Goal: Information Seeking & Learning: Learn about a topic

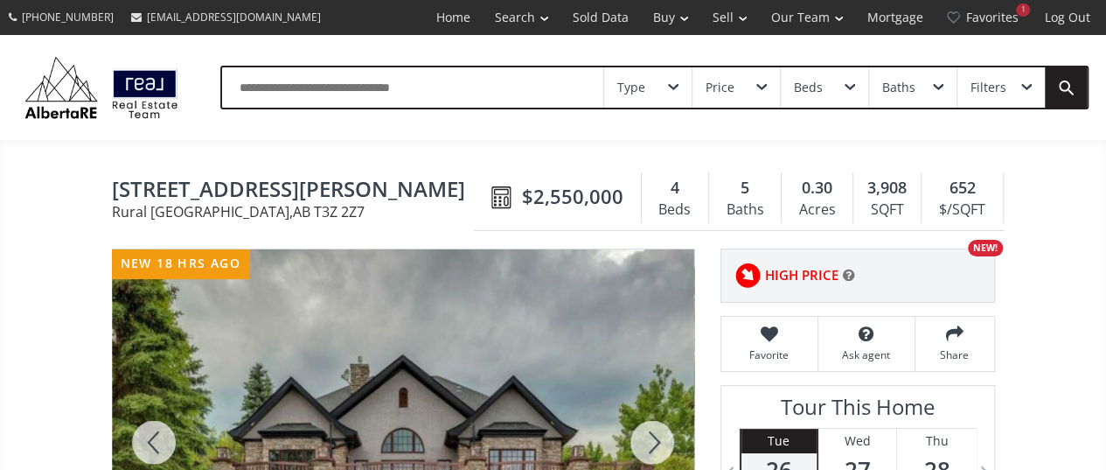
click at [846, 273] on icon at bounding box center [849, 275] width 12 height 14
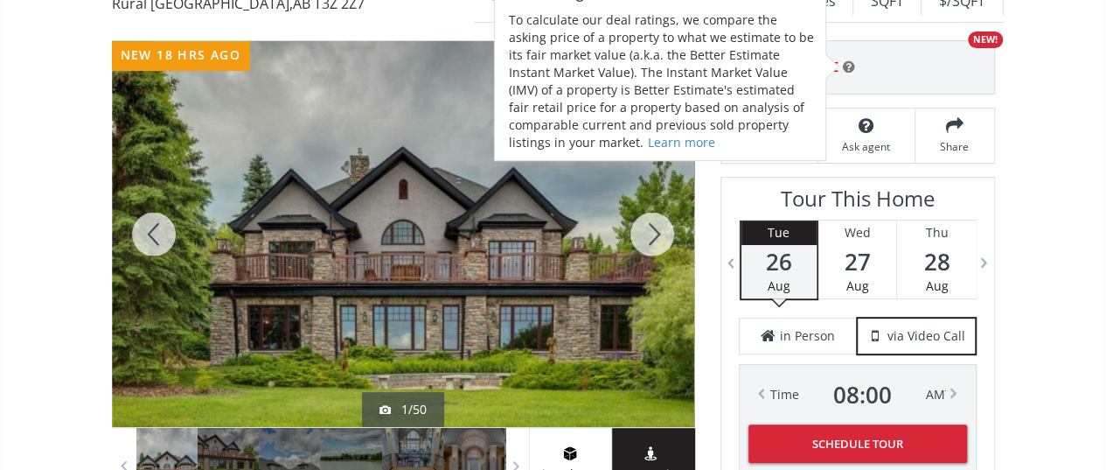
scroll to position [262, 0]
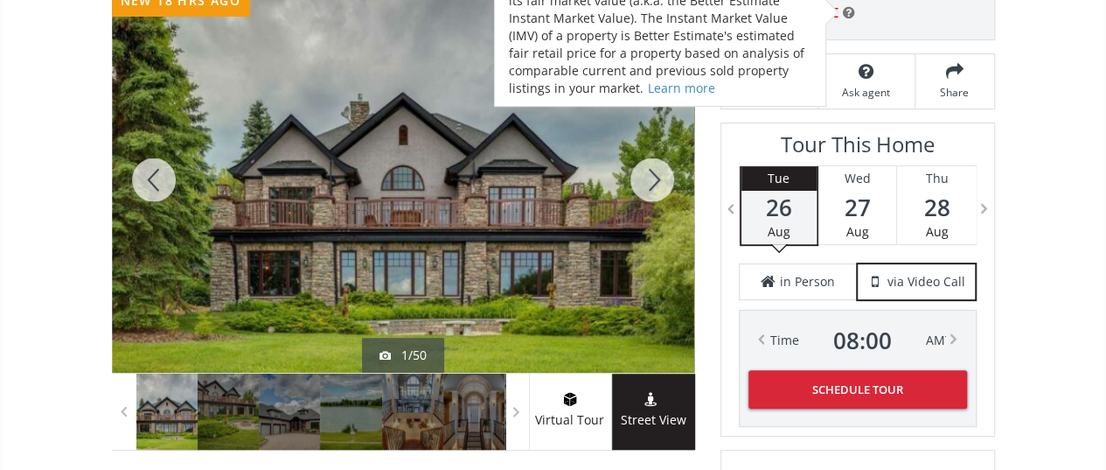
click at [648, 188] on div at bounding box center [652, 180] width 84 height 386
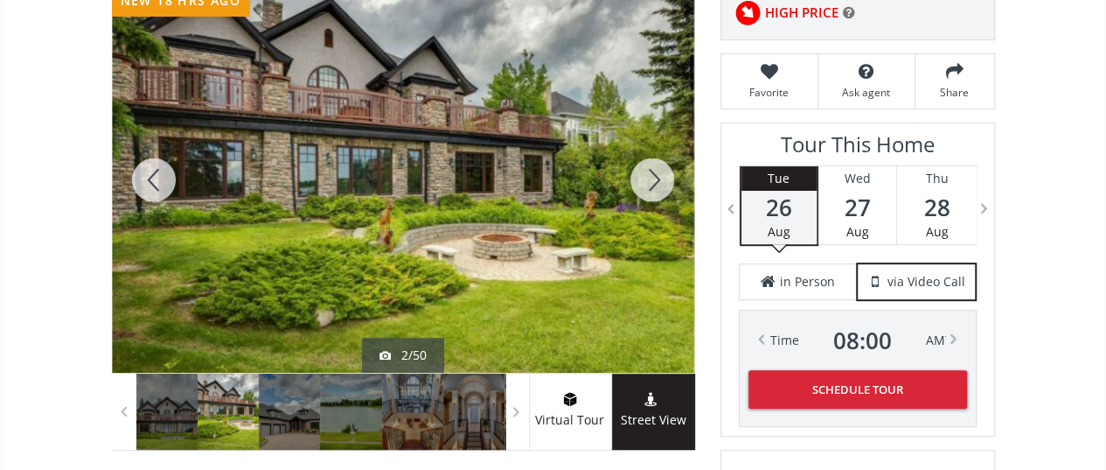
click at [648, 188] on div at bounding box center [652, 180] width 84 height 386
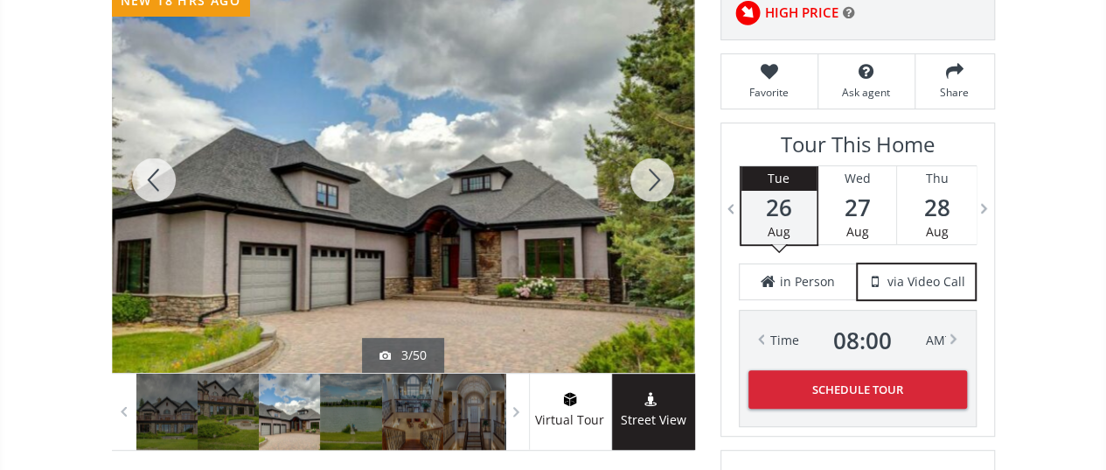
click at [648, 188] on div at bounding box center [652, 180] width 84 height 386
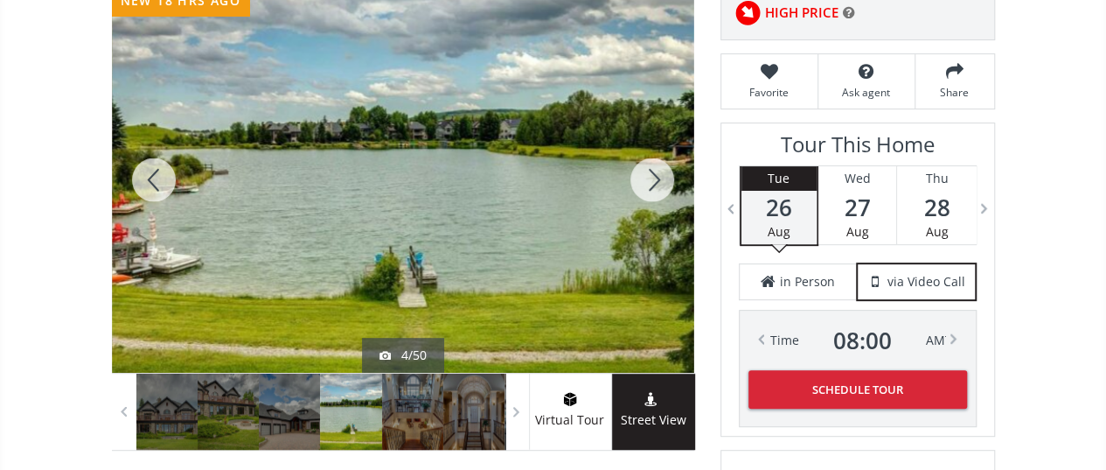
click at [648, 188] on div at bounding box center [652, 180] width 84 height 386
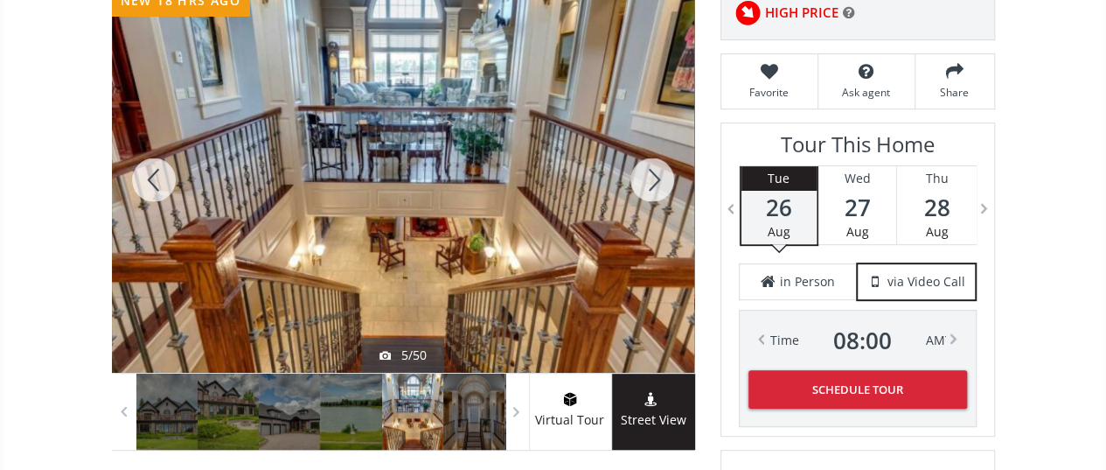
click at [648, 188] on div at bounding box center [652, 180] width 84 height 386
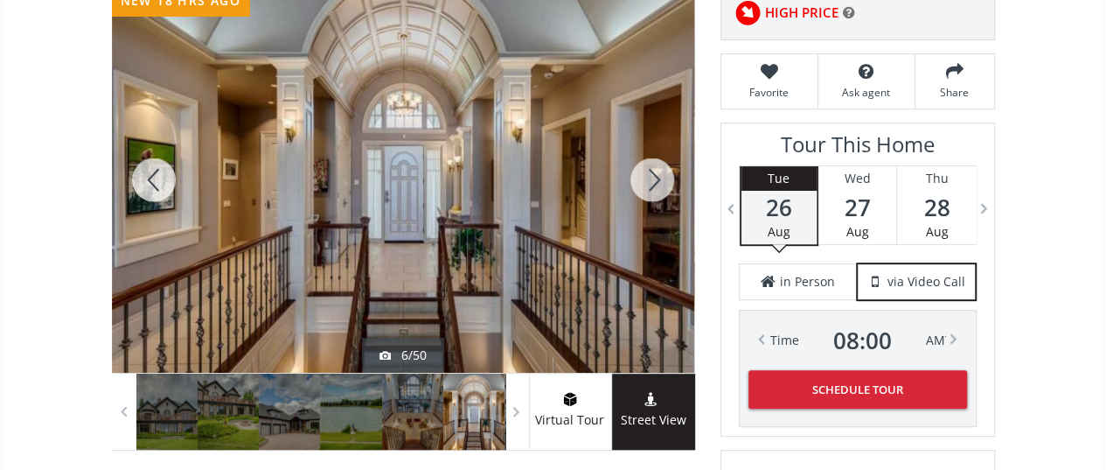
click at [648, 188] on div at bounding box center [652, 180] width 84 height 386
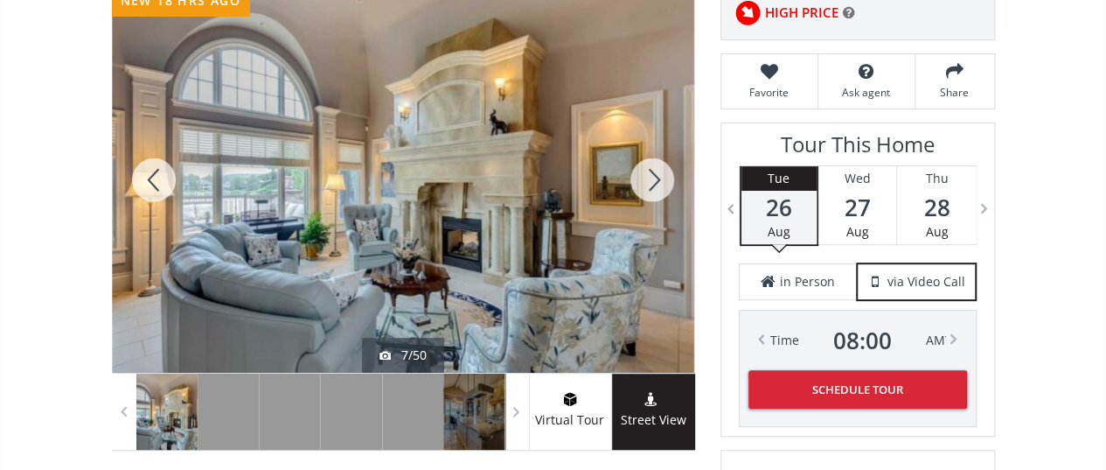
click at [648, 188] on div at bounding box center [652, 180] width 84 height 386
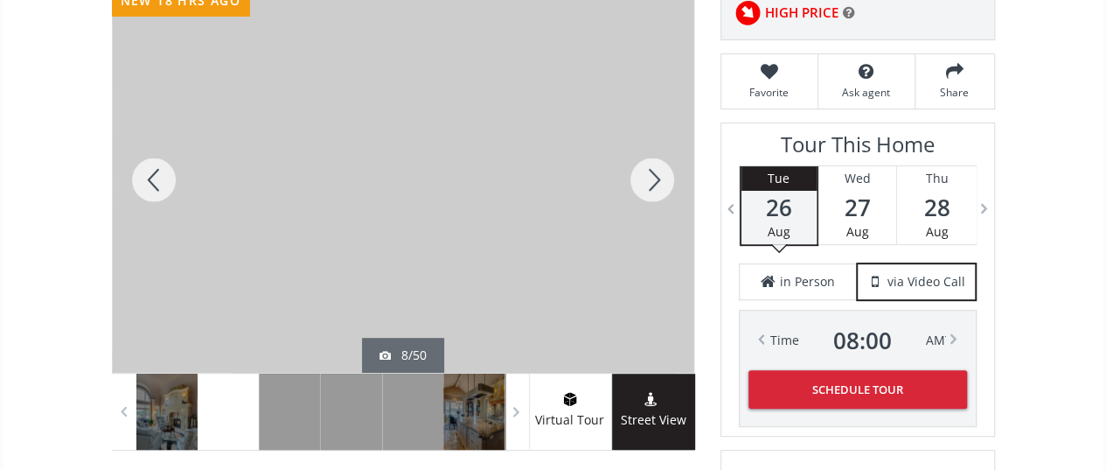
click at [648, 188] on div at bounding box center [652, 180] width 84 height 386
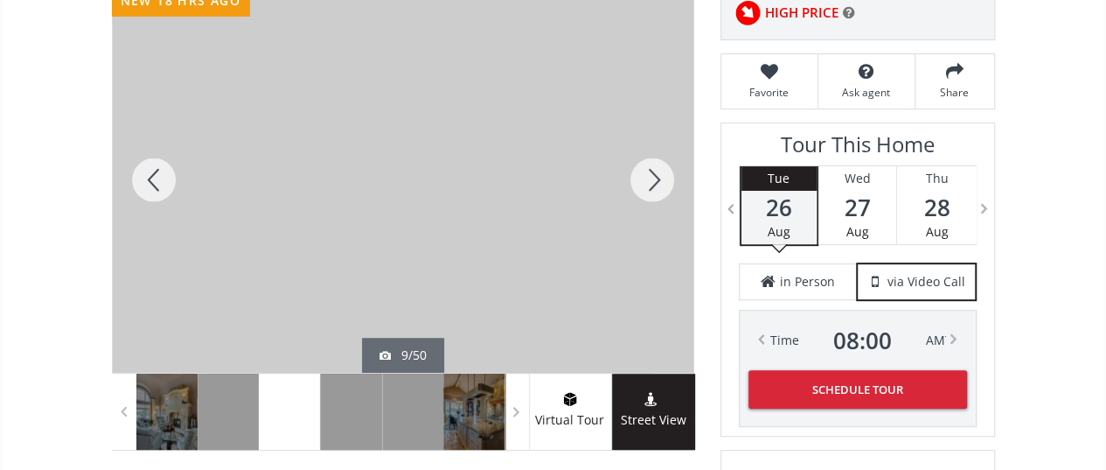
click at [648, 188] on div at bounding box center [652, 180] width 84 height 386
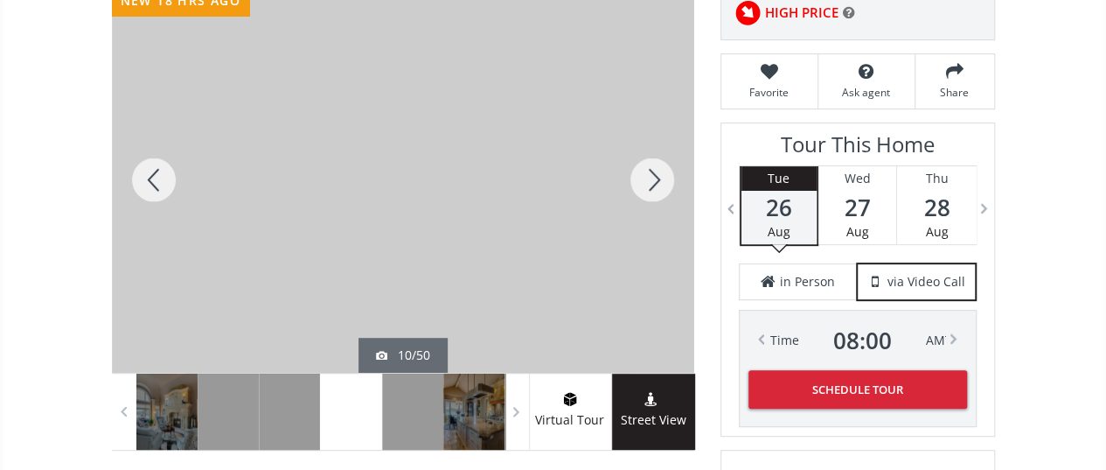
click at [142, 179] on div at bounding box center [154, 180] width 84 height 386
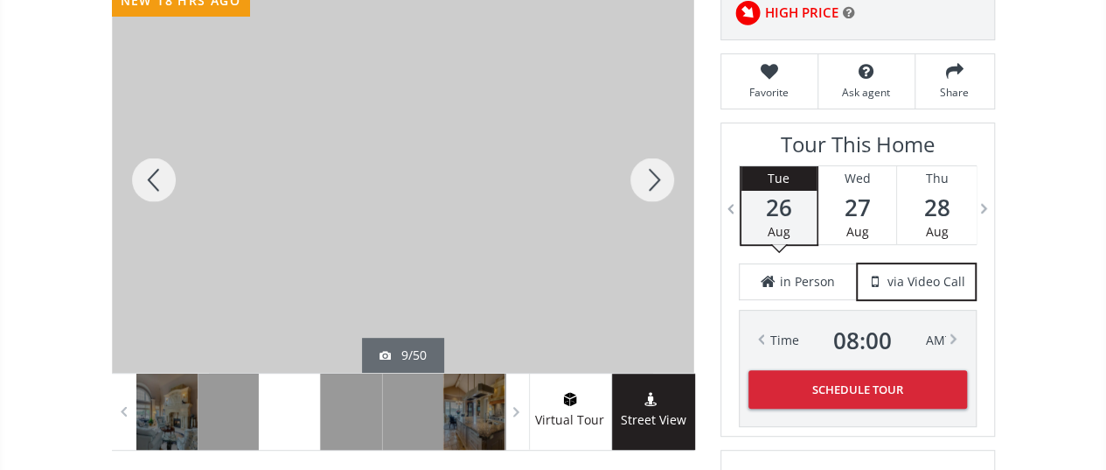
click at [663, 169] on div at bounding box center [652, 180] width 84 height 386
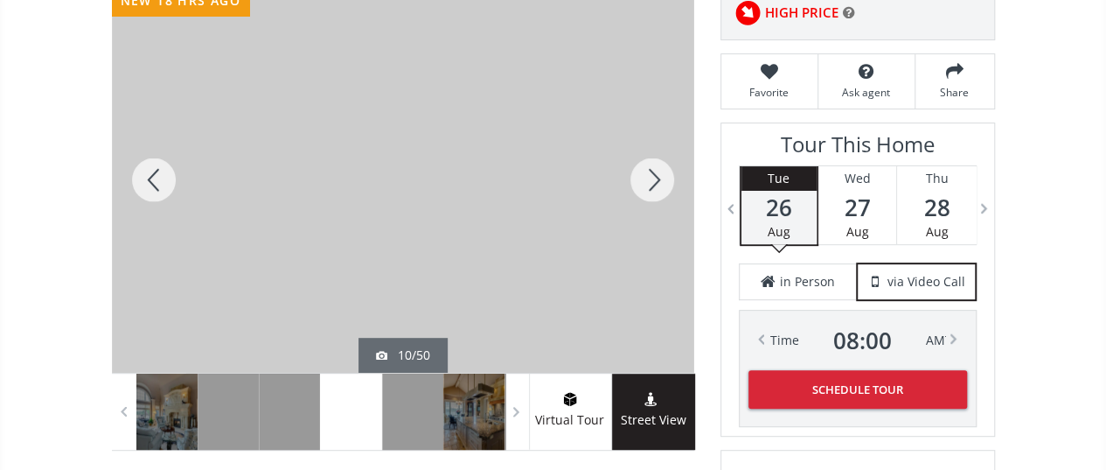
click at [663, 169] on div at bounding box center [652, 180] width 84 height 386
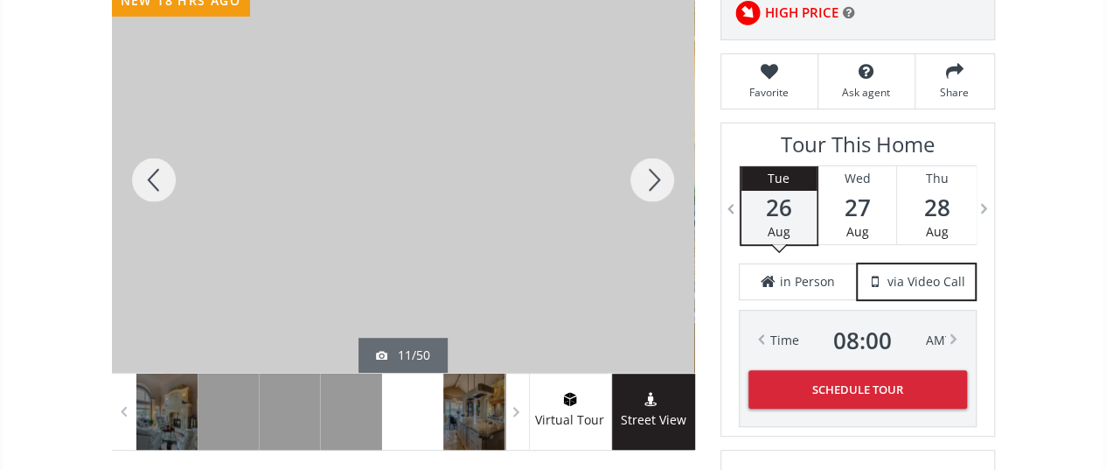
click at [663, 169] on div at bounding box center [652, 180] width 84 height 386
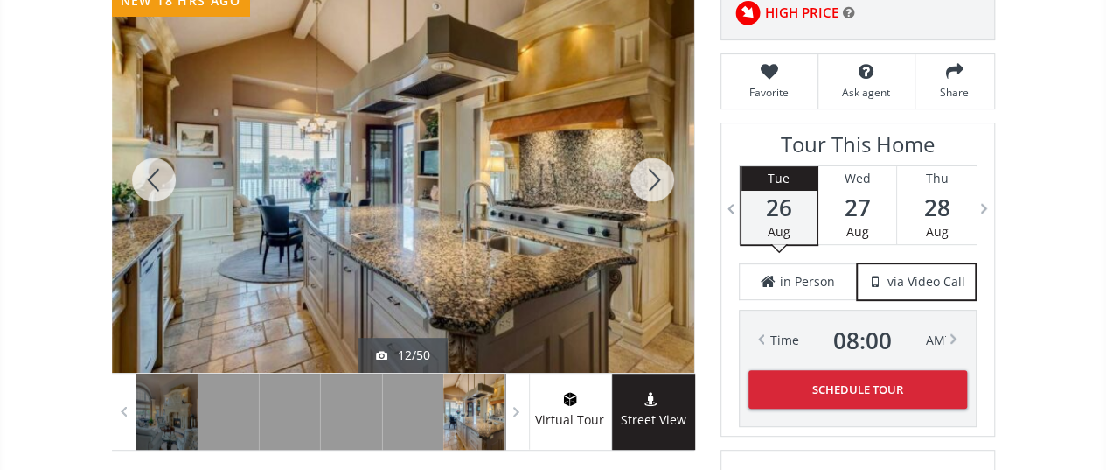
click at [659, 172] on div at bounding box center [652, 180] width 84 height 386
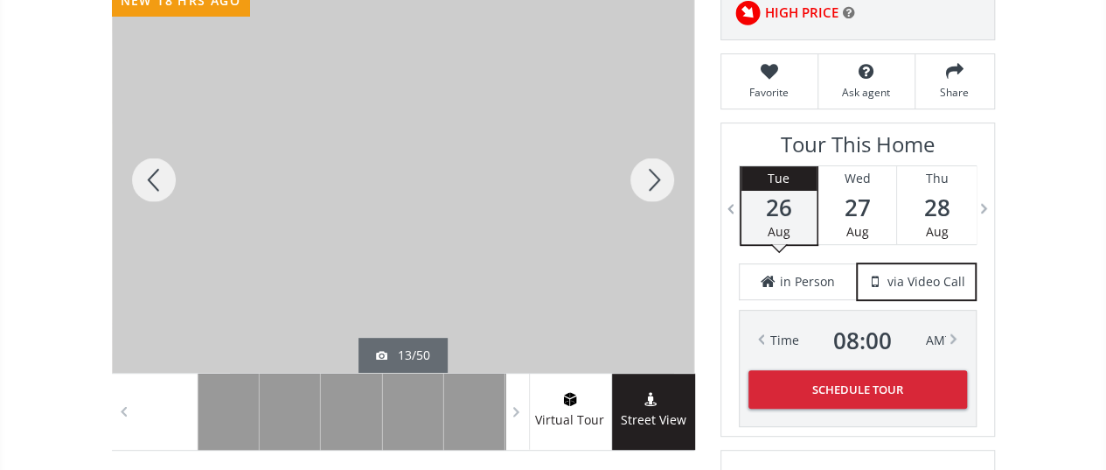
click at [659, 172] on div at bounding box center [652, 180] width 84 height 386
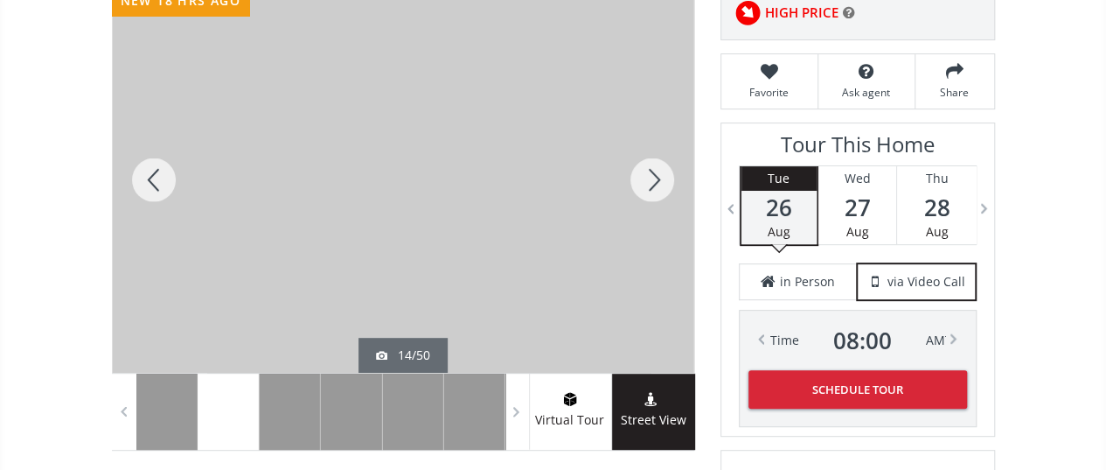
click at [659, 172] on div at bounding box center [652, 180] width 84 height 386
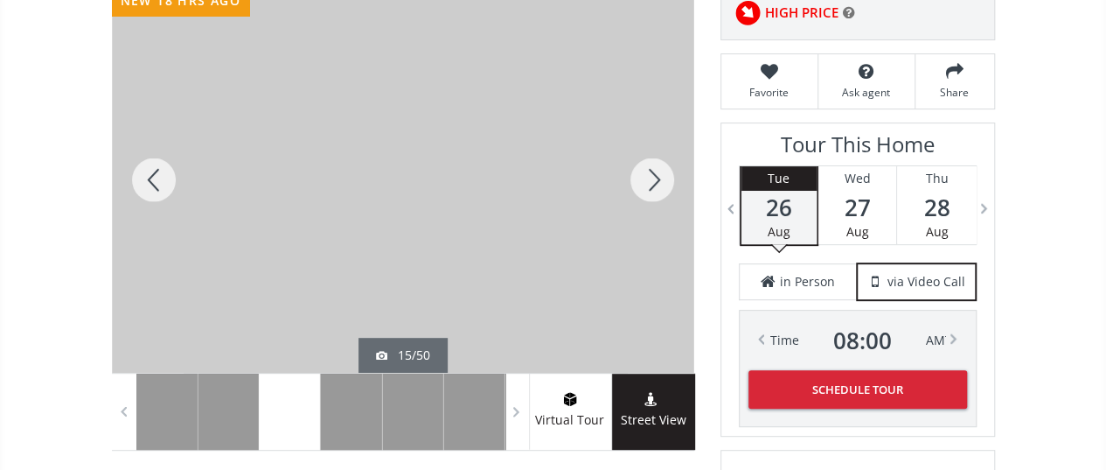
click at [659, 172] on div at bounding box center [652, 180] width 84 height 386
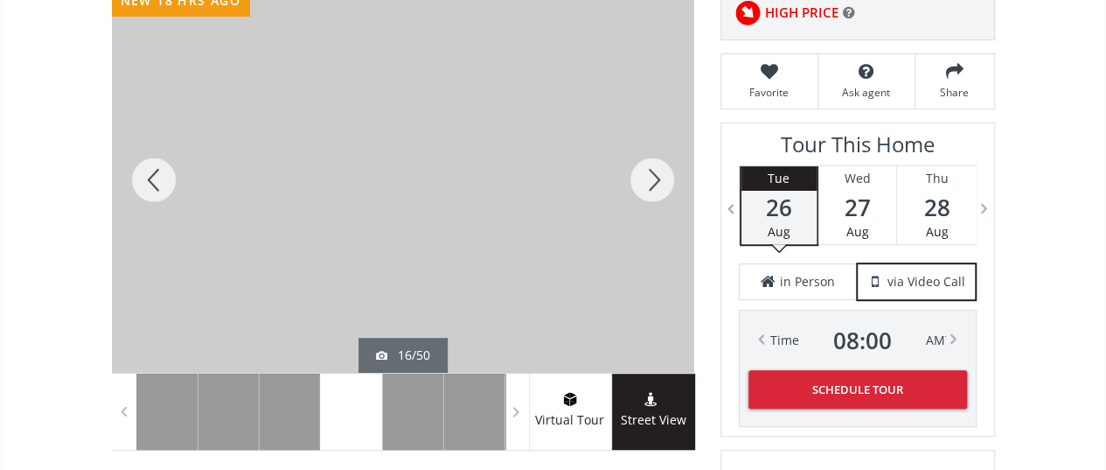
click at [659, 172] on div at bounding box center [652, 180] width 84 height 386
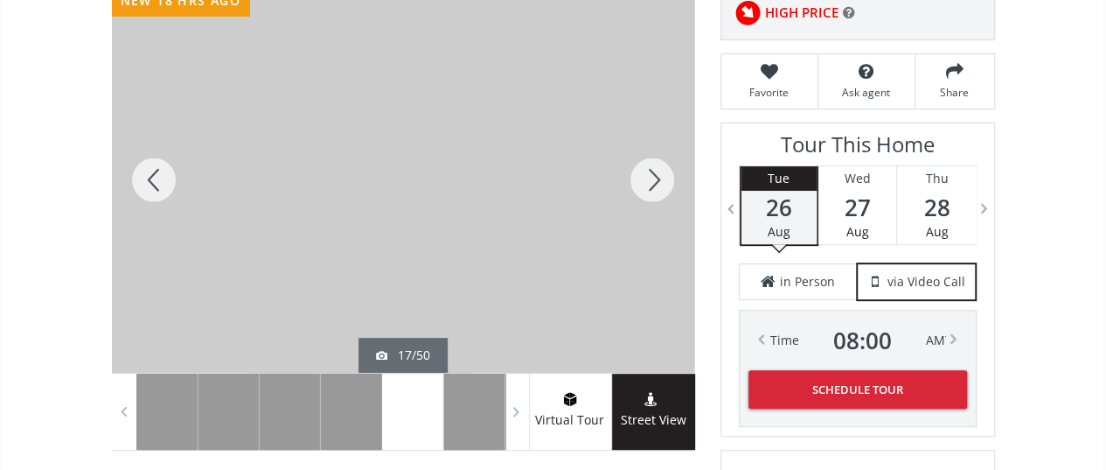
click at [659, 172] on div at bounding box center [652, 180] width 84 height 386
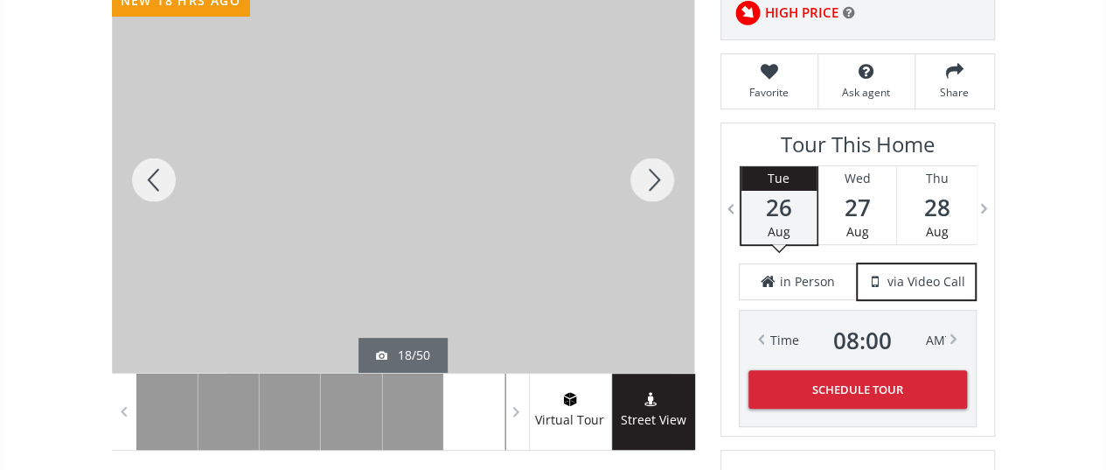
click at [151, 176] on div at bounding box center [154, 180] width 84 height 386
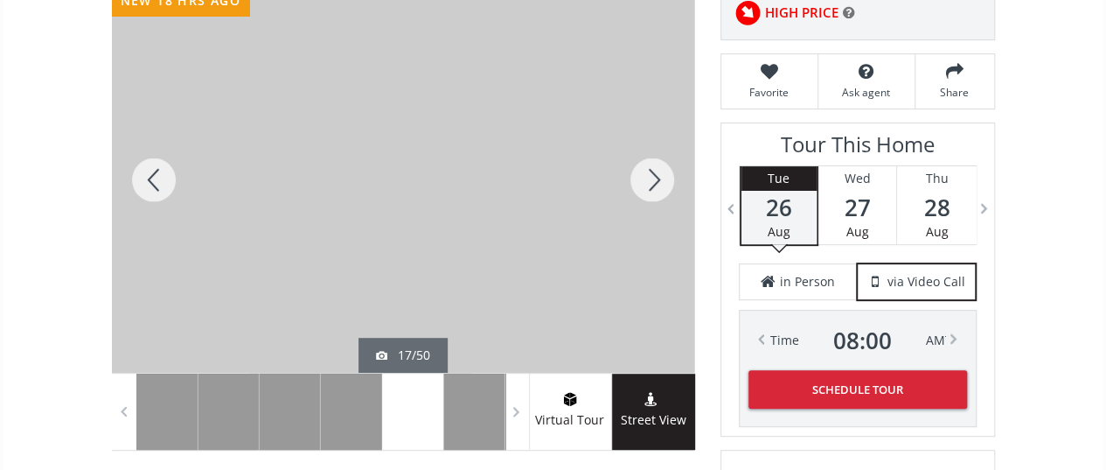
click at [649, 181] on div at bounding box center [652, 180] width 84 height 386
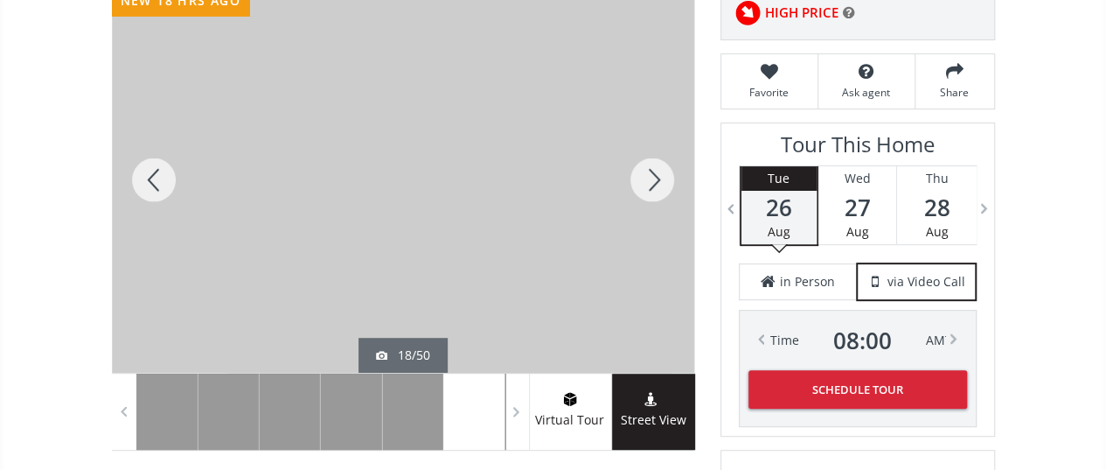
click at [649, 181] on div at bounding box center [652, 180] width 84 height 386
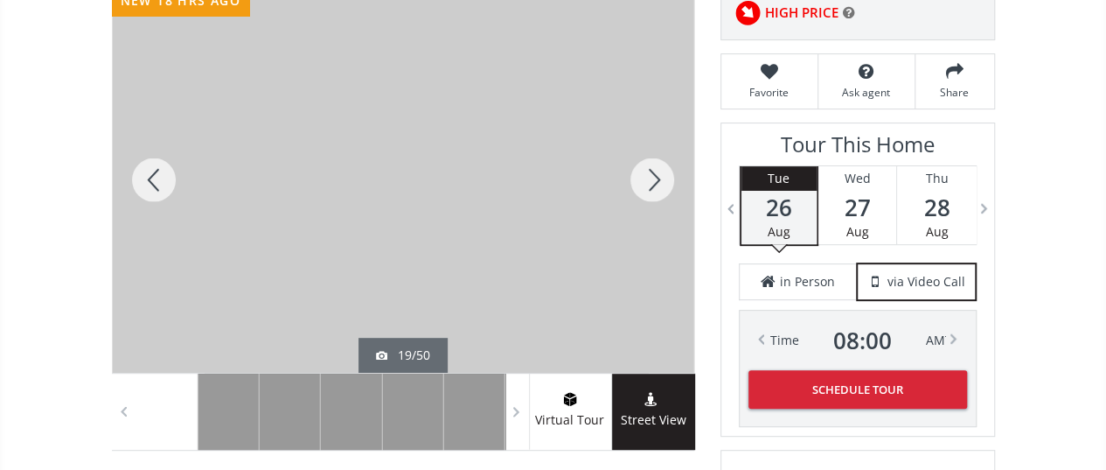
click at [658, 182] on div at bounding box center [652, 180] width 84 height 386
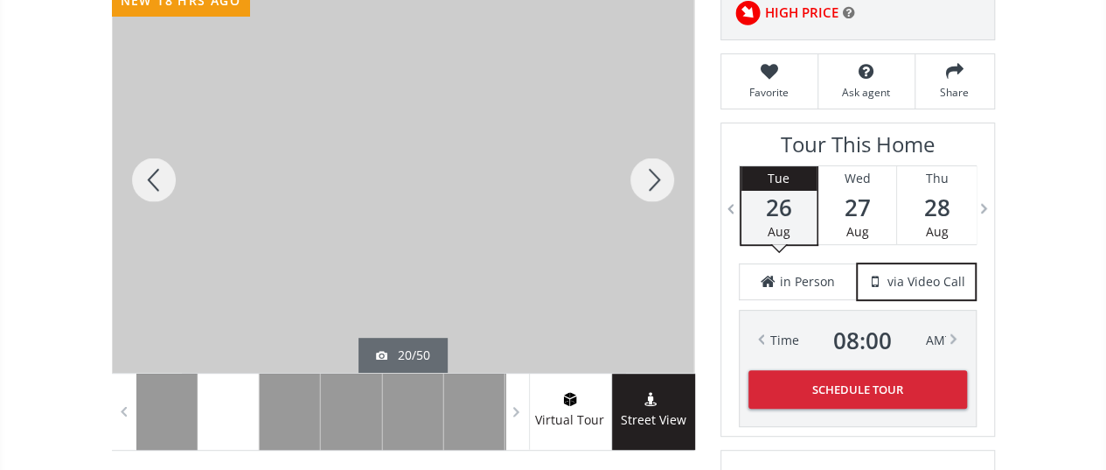
click at [658, 182] on div at bounding box center [652, 180] width 84 height 386
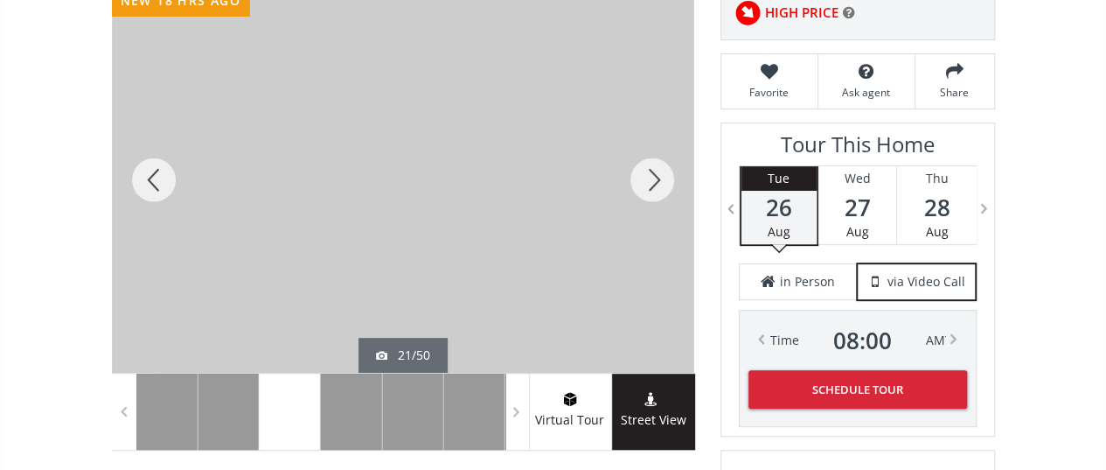
click at [652, 174] on div at bounding box center [652, 180] width 84 height 386
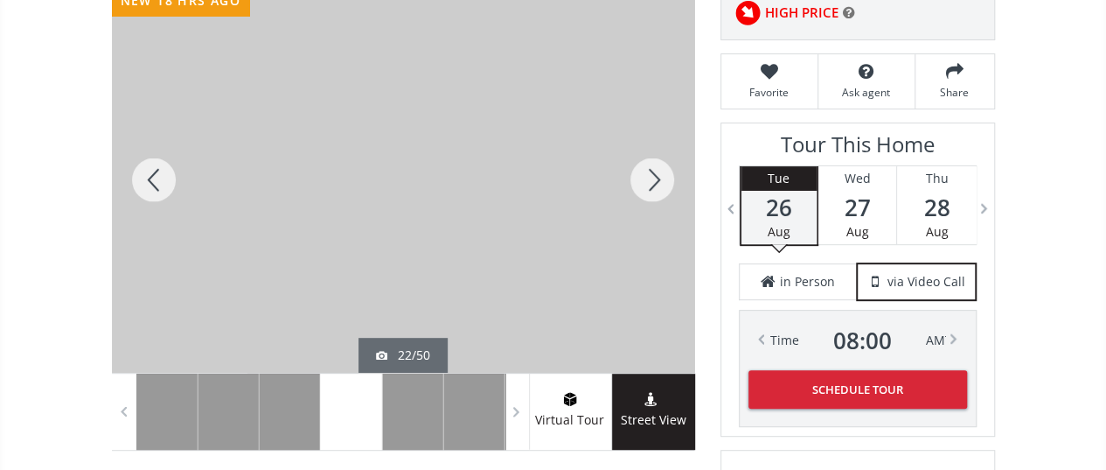
click at [652, 174] on div at bounding box center [652, 180] width 84 height 386
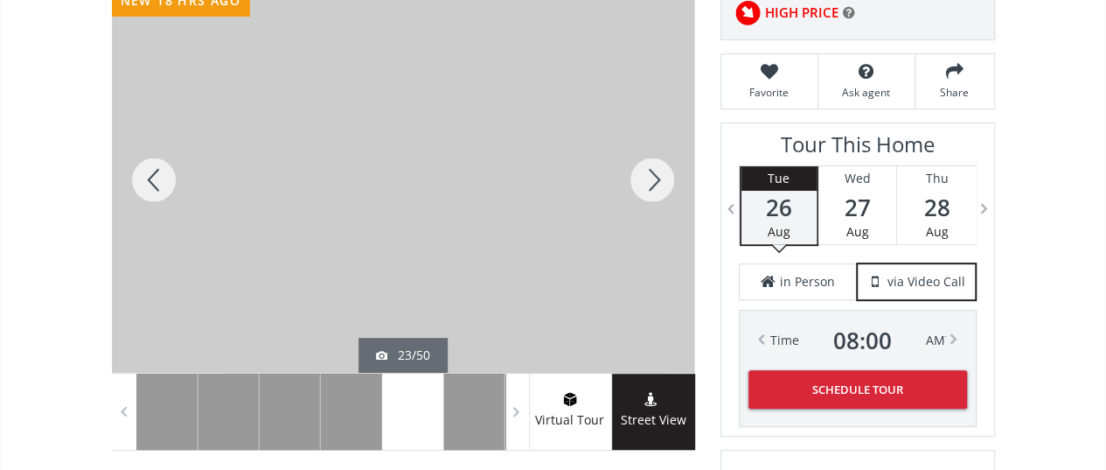
click at [143, 184] on div at bounding box center [154, 180] width 84 height 386
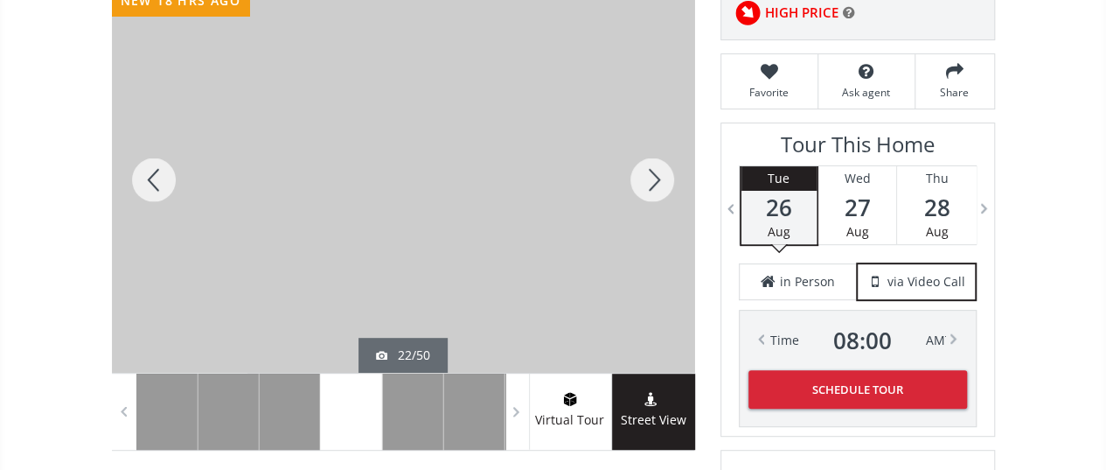
click at [661, 174] on div at bounding box center [652, 180] width 84 height 386
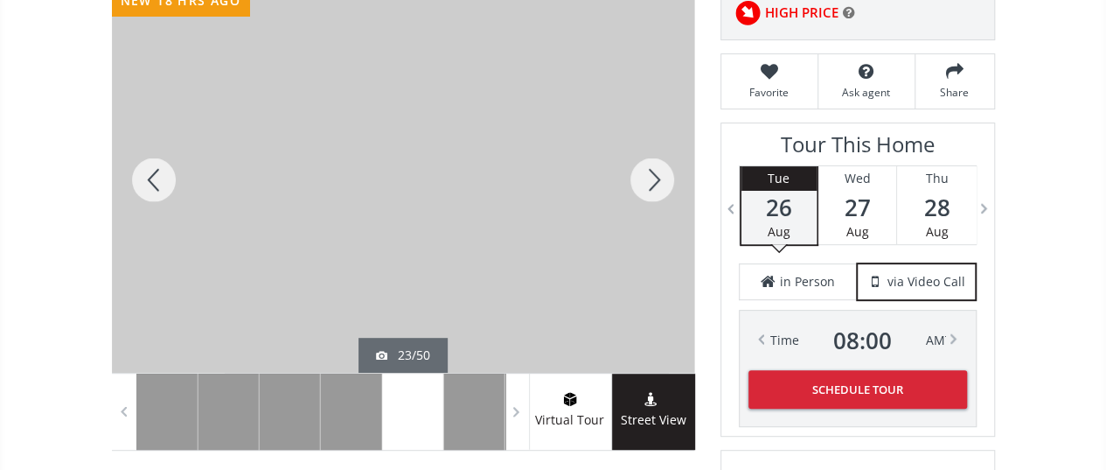
click at [647, 177] on div at bounding box center [652, 180] width 84 height 386
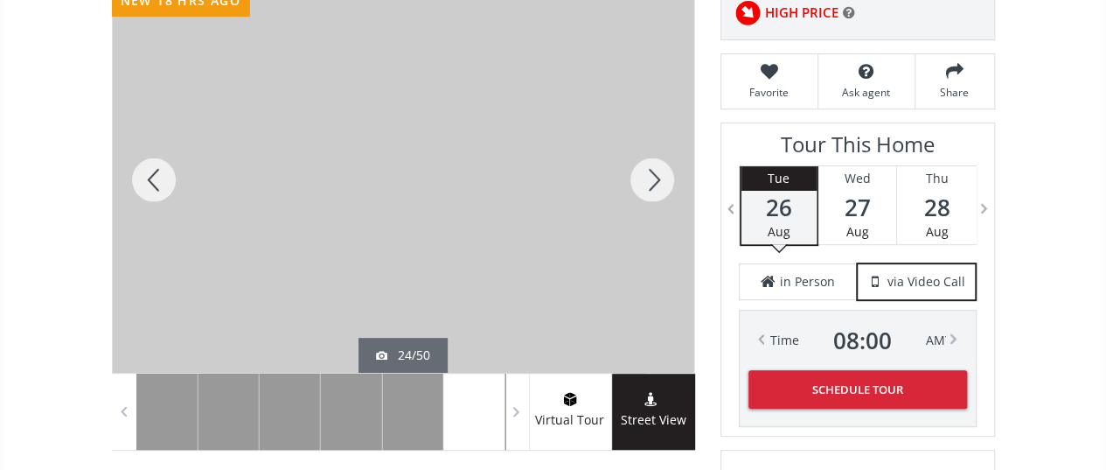
click at [647, 177] on div at bounding box center [652, 180] width 84 height 386
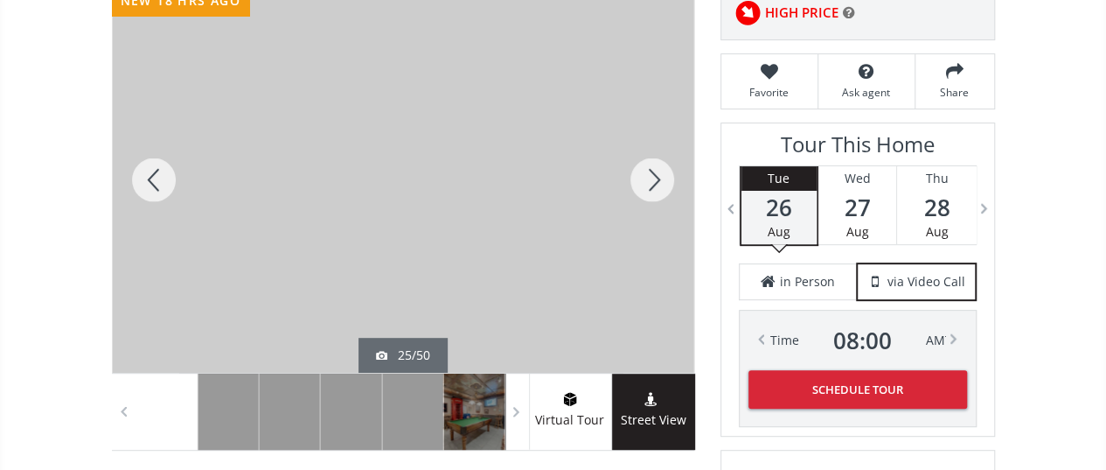
click at [647, 177] on div at bounding box center [652, 180] width 84 height 386
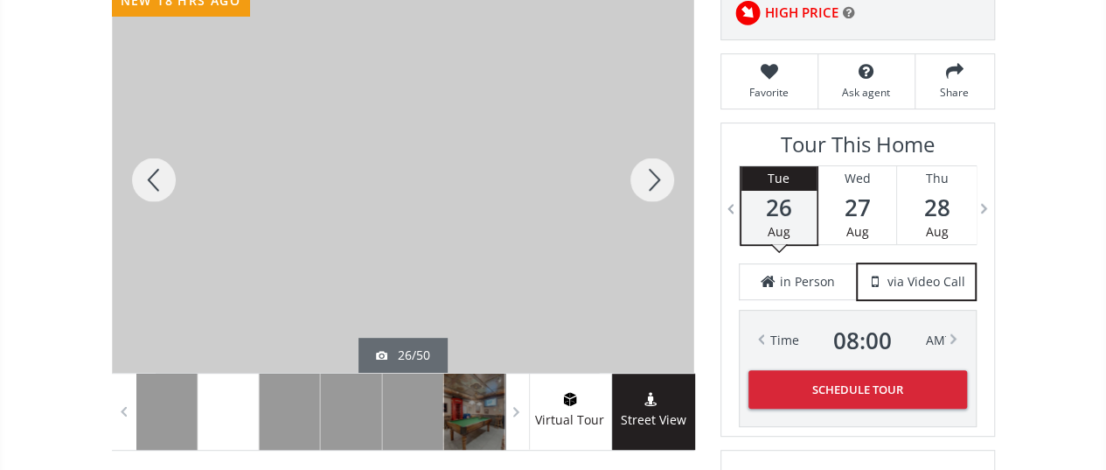
click at [647, 177] on div at bounding box center [652, 180] width 84 height 386
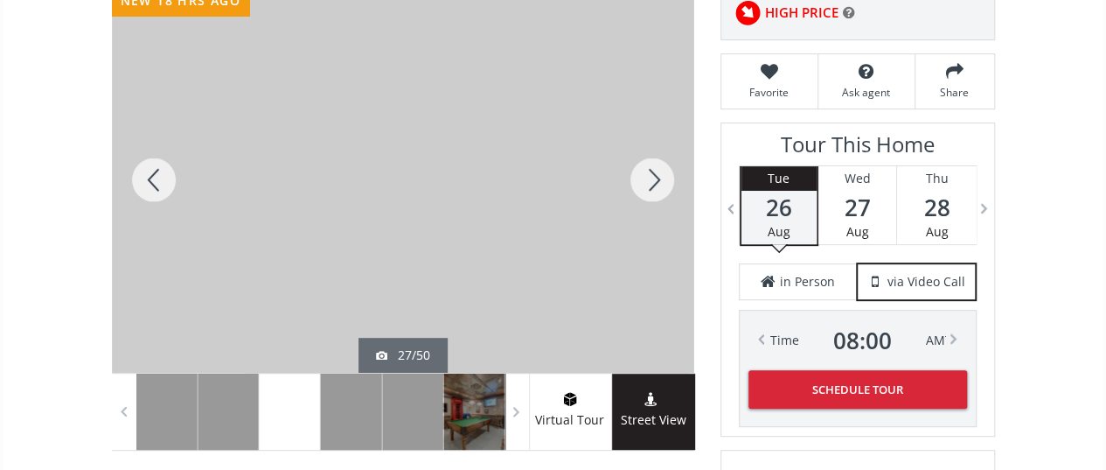
click at [647, 177] on div at bounding box center [652, 180] width 84 height 386
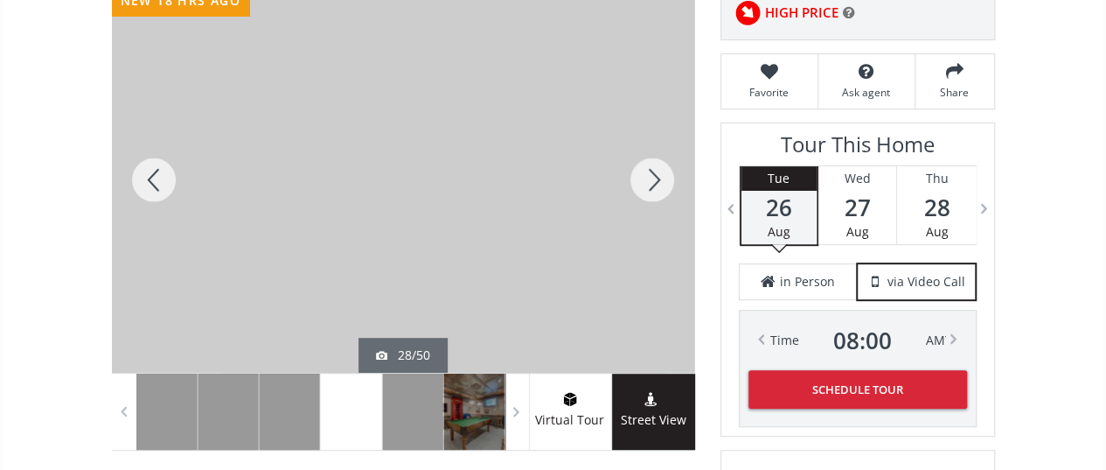
click at [170, 172] on div at bounding box center [154, 180] width 84 height 386
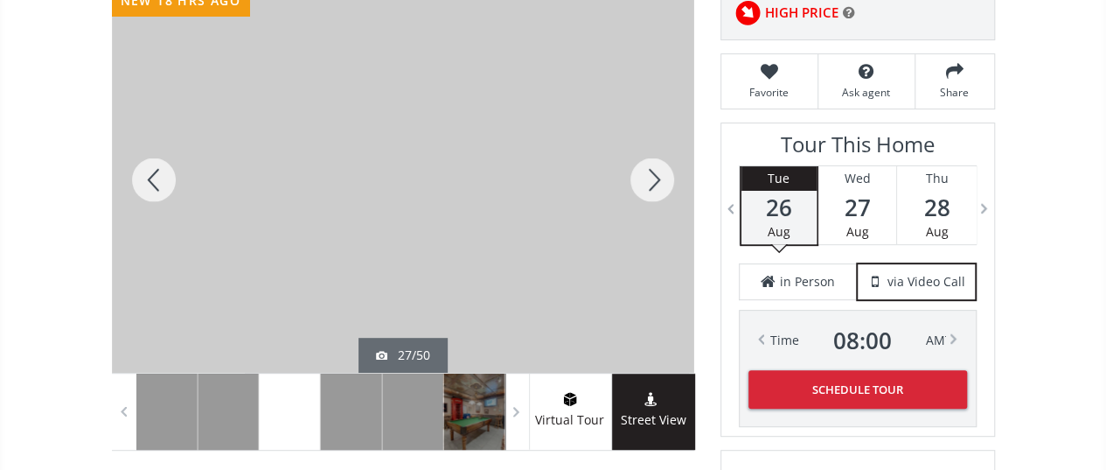
click at [650, 170] on div at bounding box center [652, 180] width 84 height 386
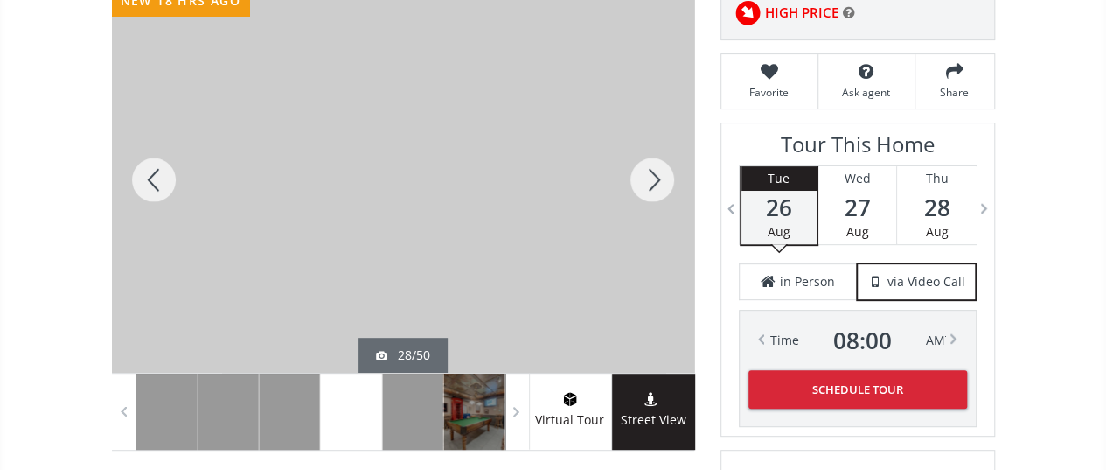
click at [166, 171] on div at bounding box center [154, 180] width 84 height 386
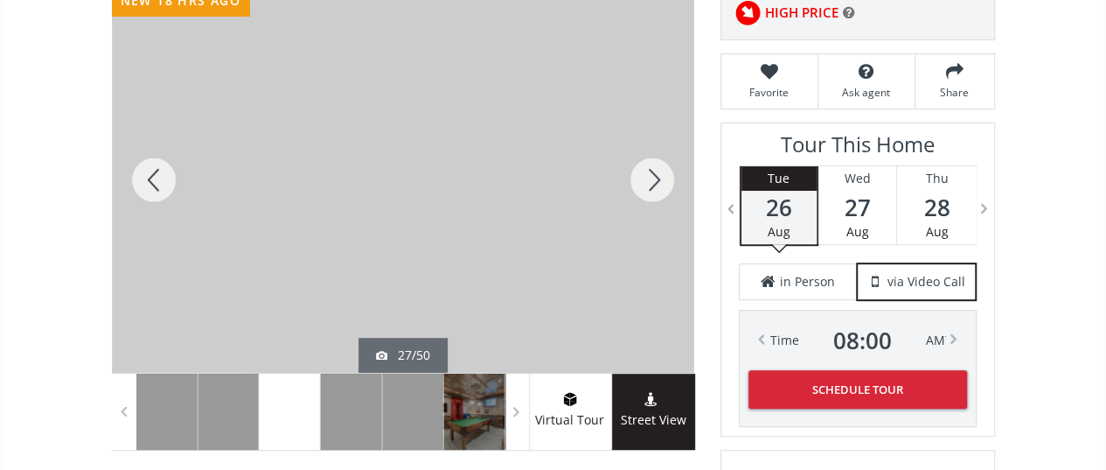
click at [659, 175] on div at bounding box center [652, 180] width 84 height 386
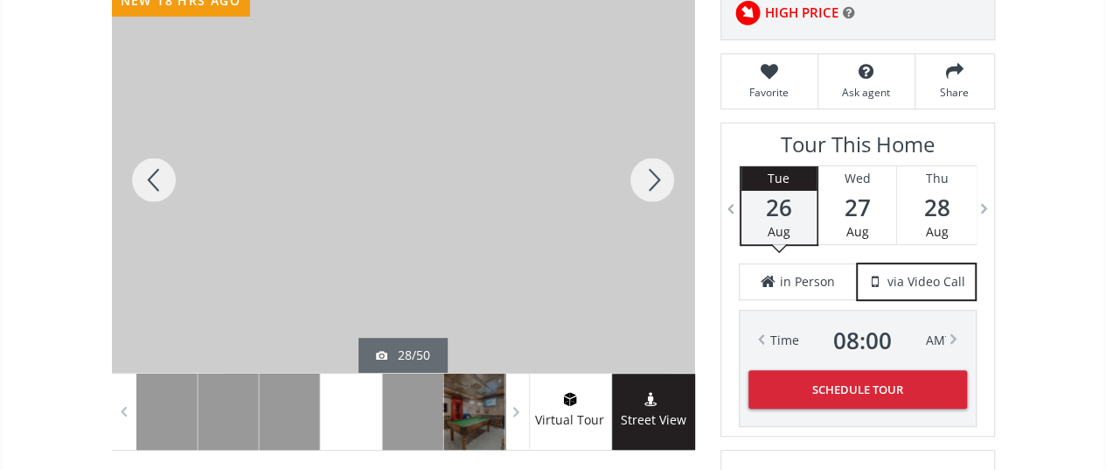
click at [659, 175] on div at bounding box center [652, 180] width 84 height 386
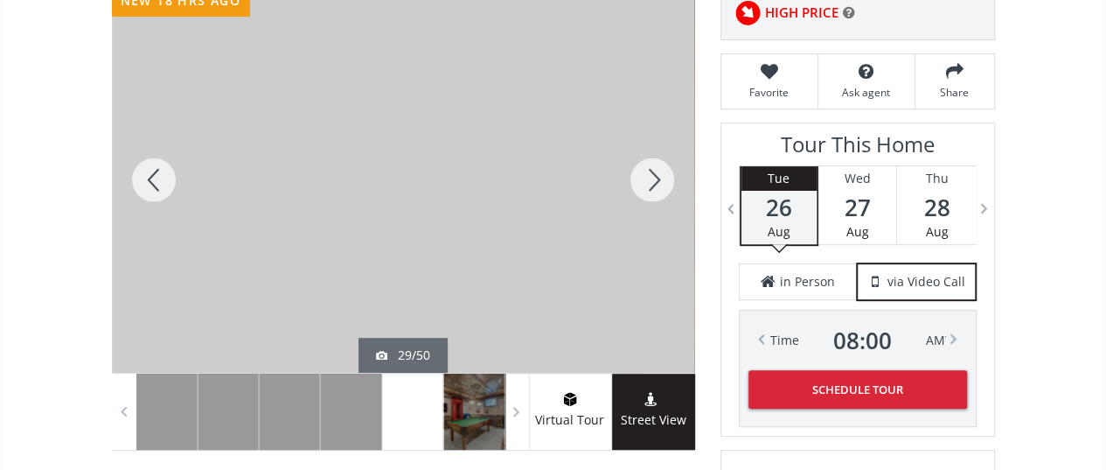
click at [659, 175] on div at bounding box center [652, 180] width 84 height 386
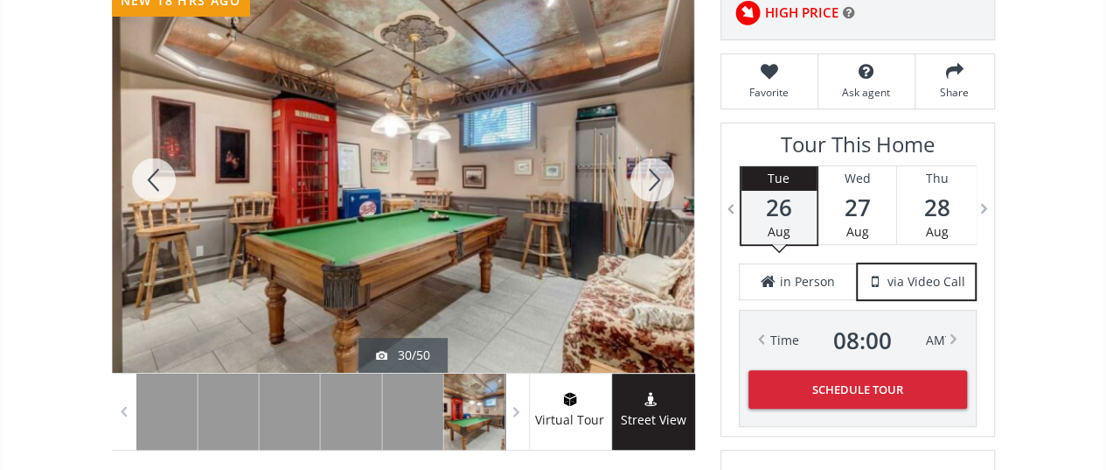
click at [659, 175] on div at bounding box center [652, 180] width 84 height 386
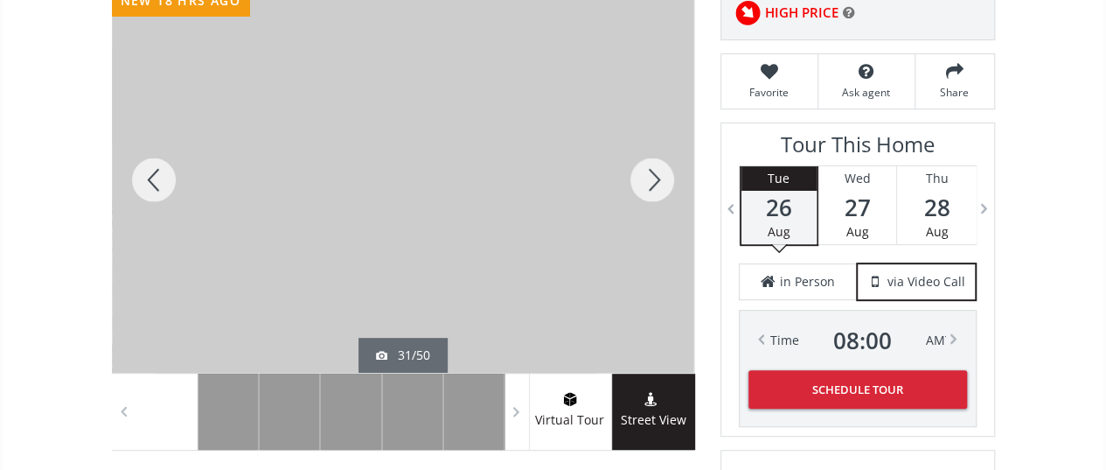
click at [141, 167] on div at bounding box center [154, 180] width 84 height 386
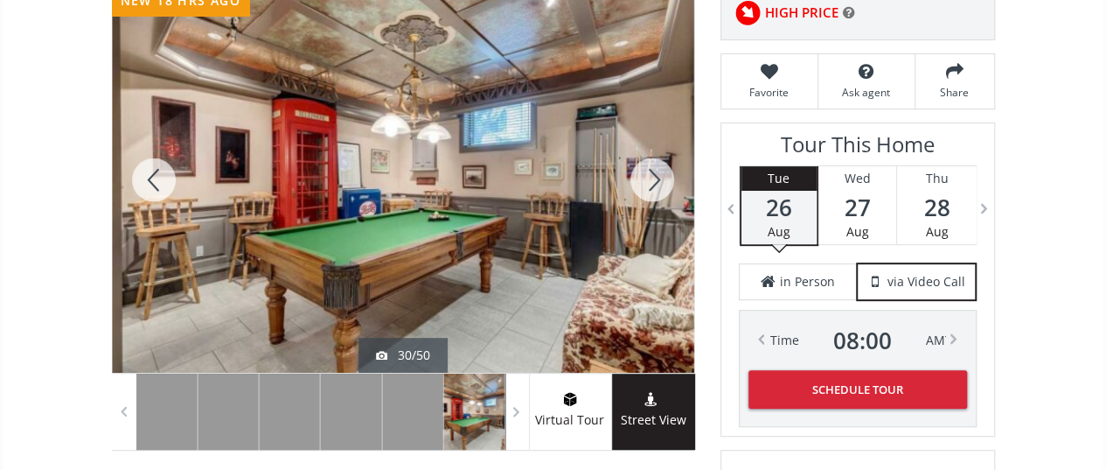
click at [660, 173] on div at bounding box center [652, 180] width 84 height 386
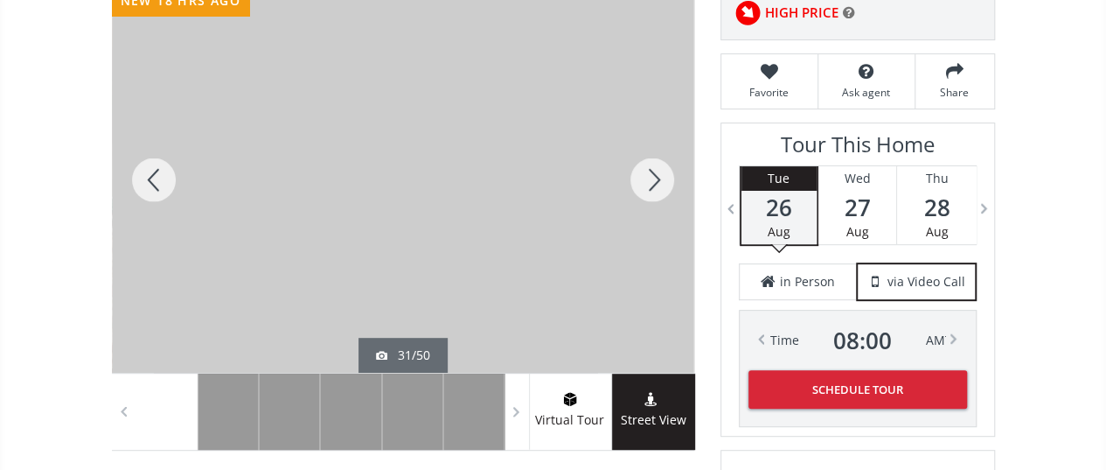
click at [660, 173] on div at bounding box center [652, 180] width 84 height 386
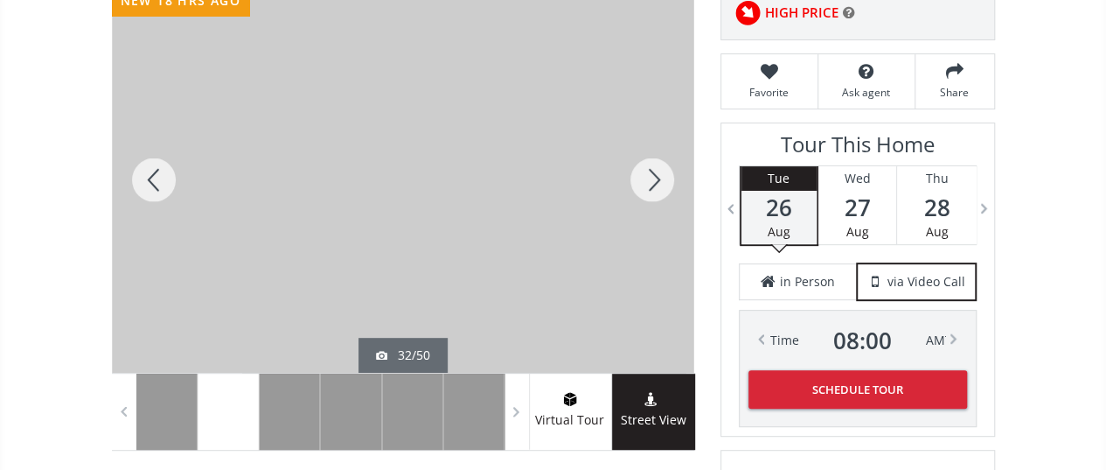
click at [150, 167] on div at bounding box center [154, 180] width 84 height 386
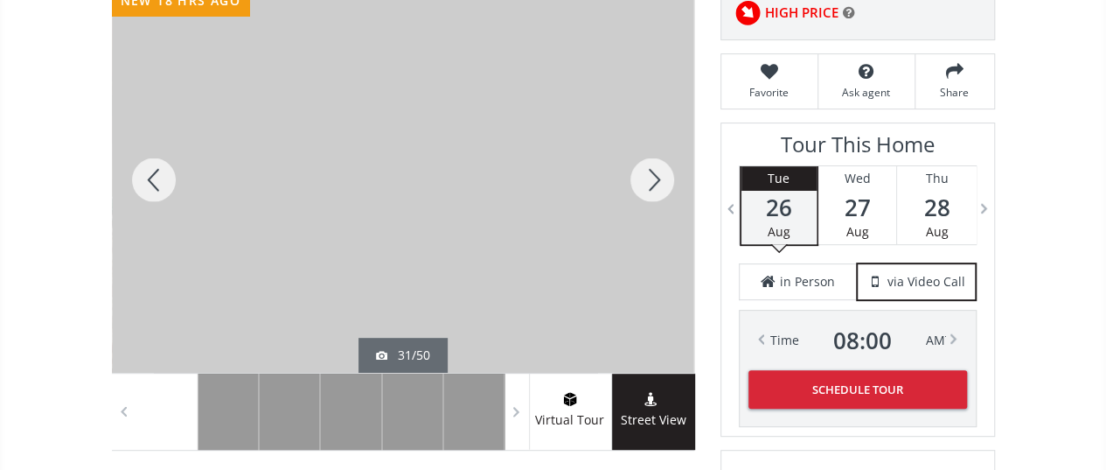
click at [654, 172] on div at bounding box center [652, 180] width 84 height 386
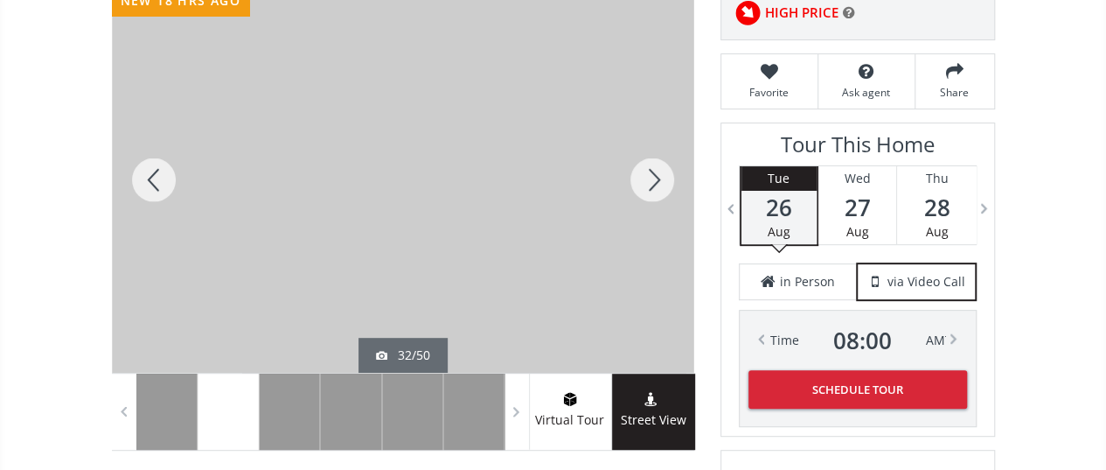
click at [654, 172] on div at bounding box center [652, 180] width 84 height 386
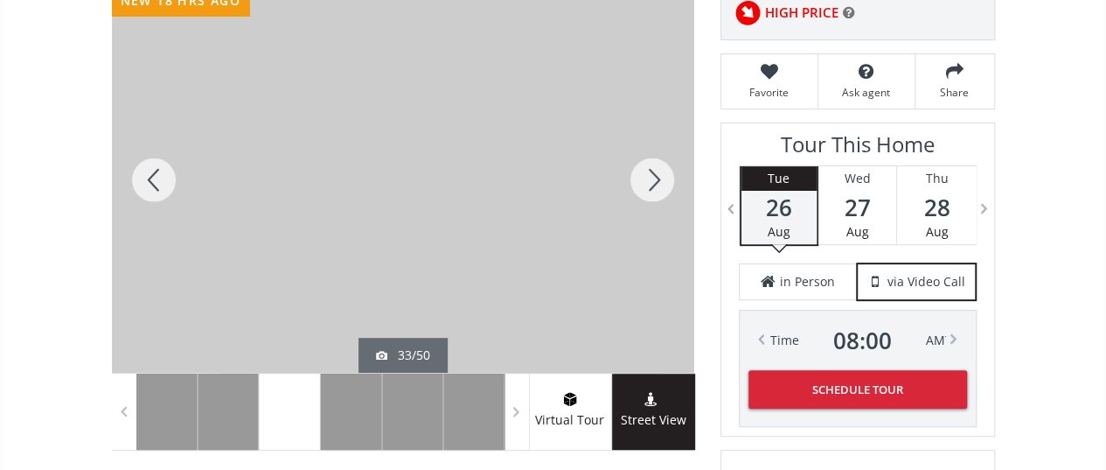
click at [654, 172] on div at bounding box center [652, 180] width 84 height 386
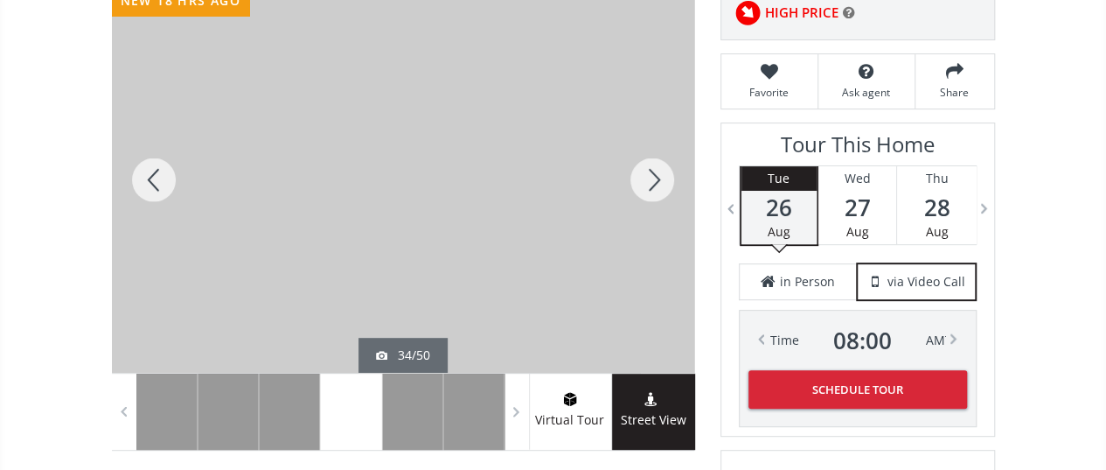
click at [654, 172] on div at bounding box center [652, 180] width 84 height 386
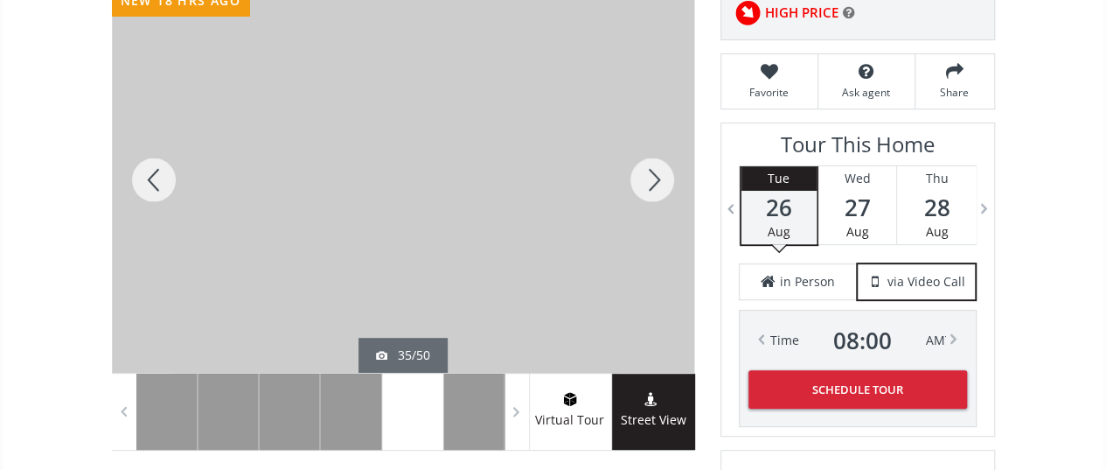
click at [654, 172] on div at bounding box center [652, 180] width 84 height 386
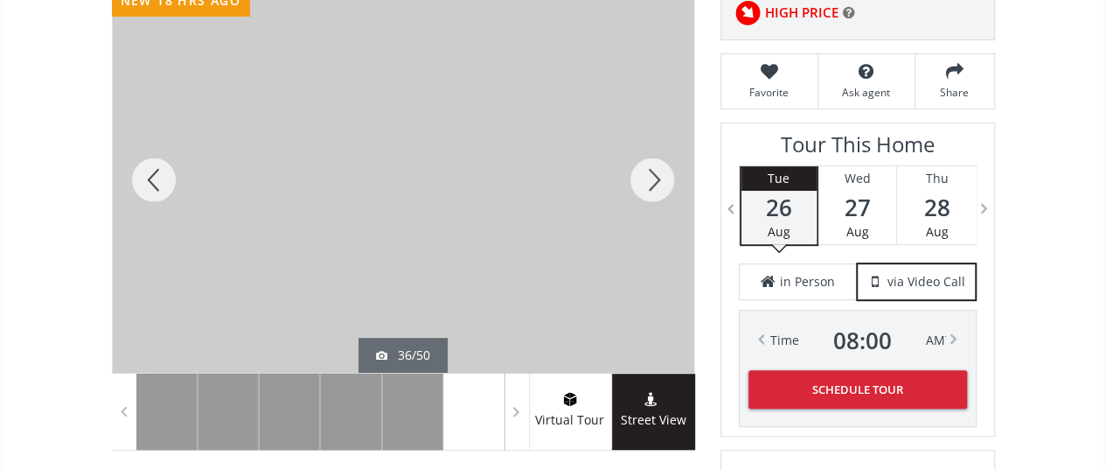
click at [654, 172] on div at bounding box center [652, 180] width 84 height 386
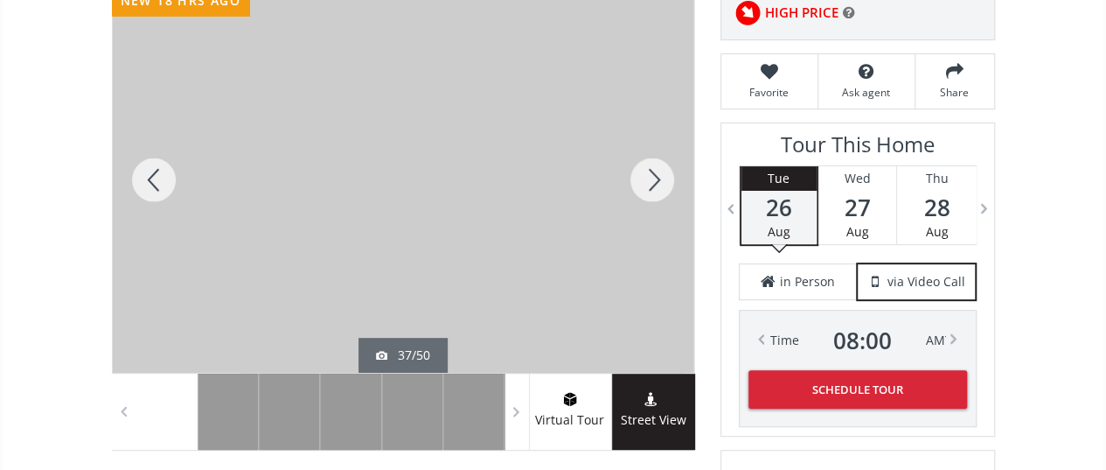
click at [654, 172] on div at bounding box center [652, 180] width 84 height 386
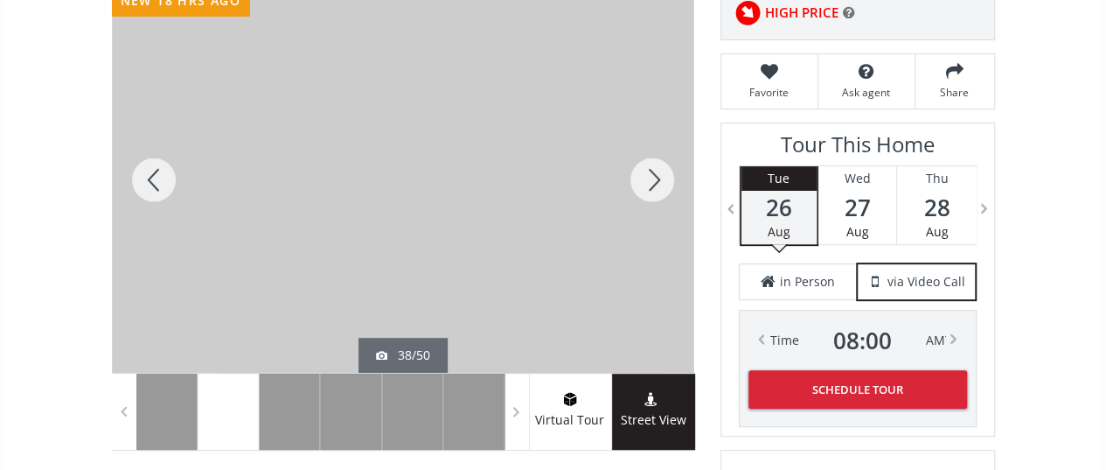
click at [161, 168] on div at bounding box center [154, 180] width 84 height 386
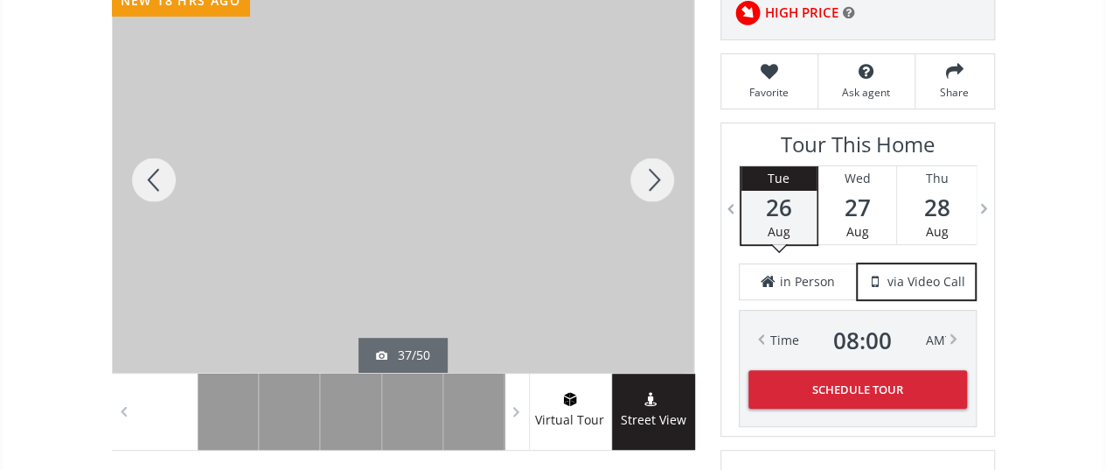
click at [648, 173] on div at bounding box center [652, 180] width 84 height 386
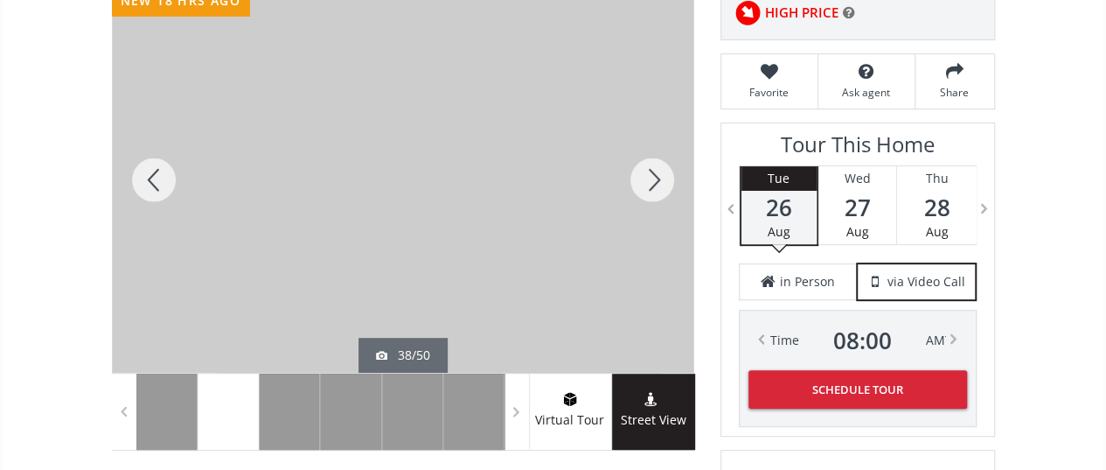
click at [648, 173] on div at bounding box center [652, 180] width 84 height 386
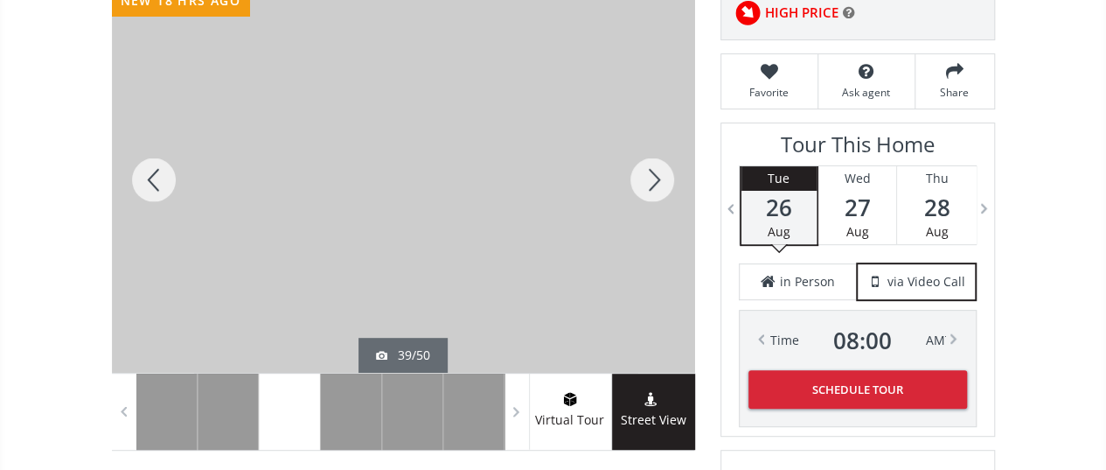
click at [648, 173] on div at bounding box center [652, 180] width 84 height 386
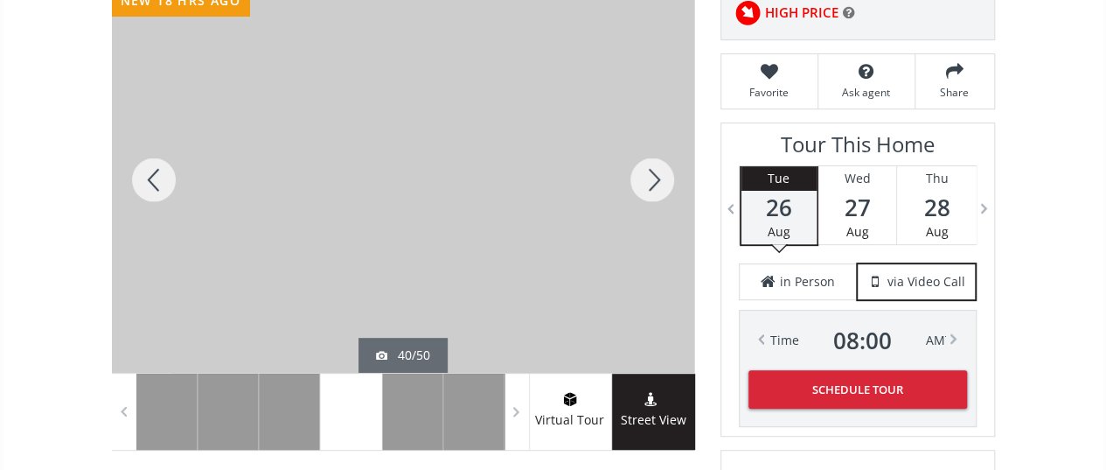
click at [648, 173] on div at bounding box center [652, 180] width 84 height 386
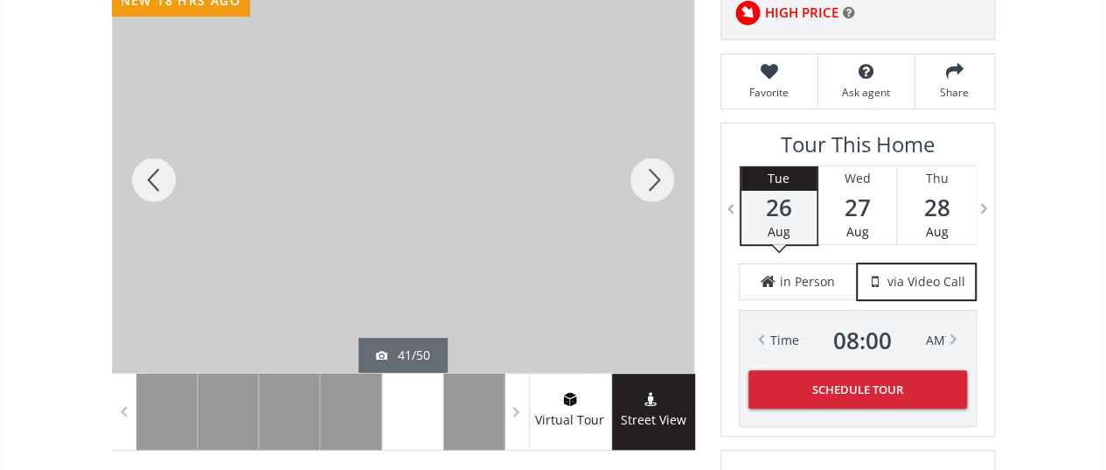
click at [648, 173] on div at bounding box center [652, 180] width 84 height 386
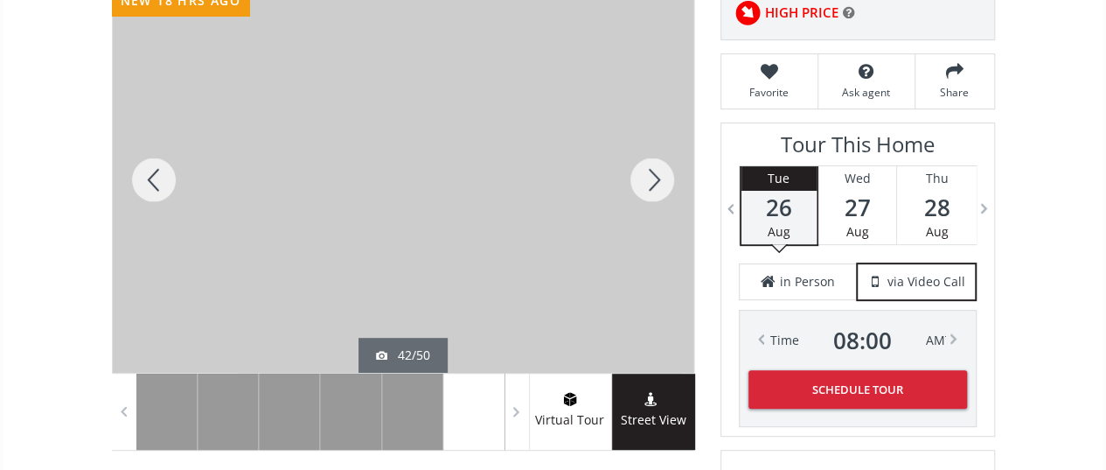
click at [648, 173] on div at bounding box center [652, 180] width 84 height 386
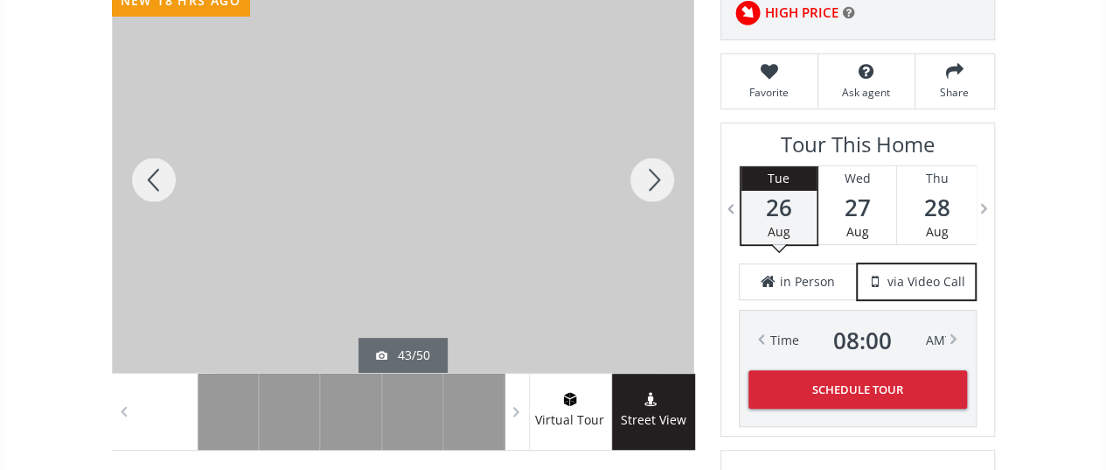
click at [648, 173] on div at bounding box center [652, 180] width 84 height 386
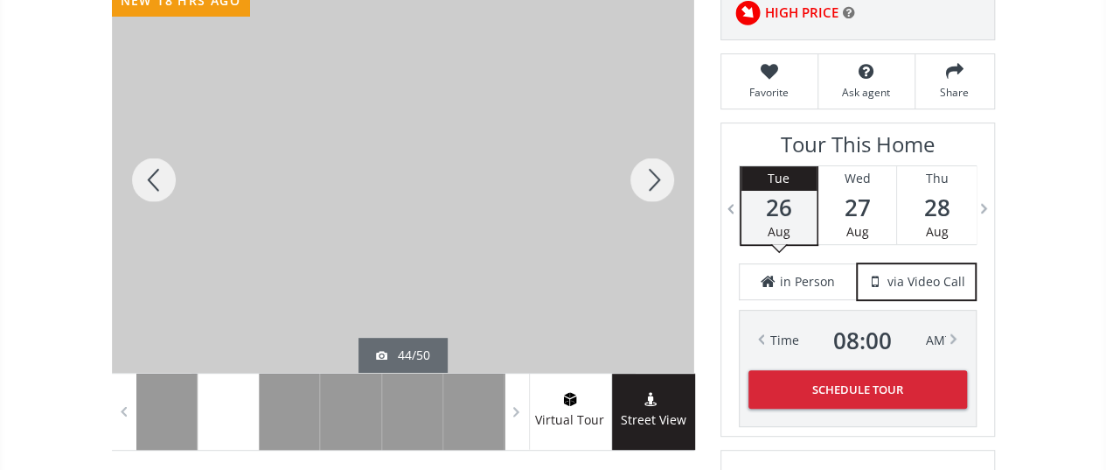
click at [648, 173] on div at bounding box center [652, 180] width 84 height 386
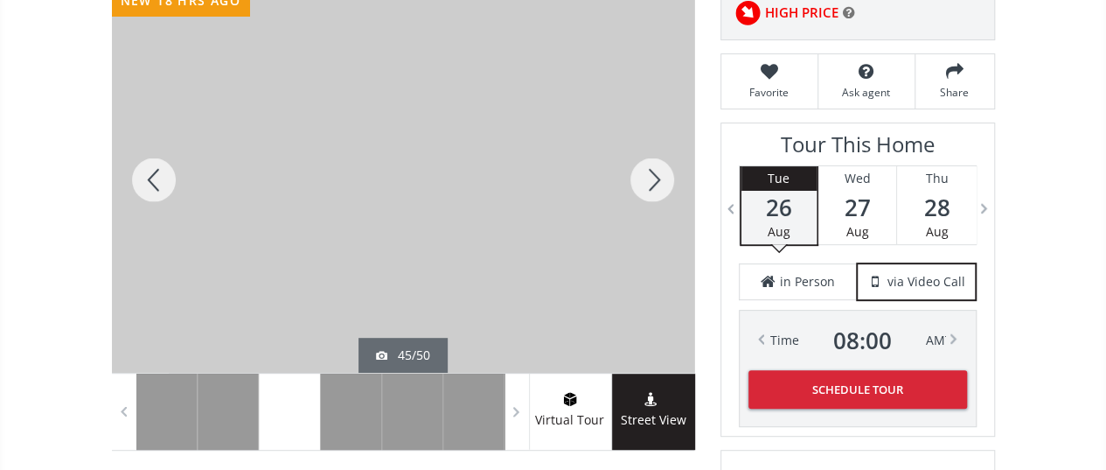
click at [648, 173] on div at bounding box center [652, 180] width 84 height 386
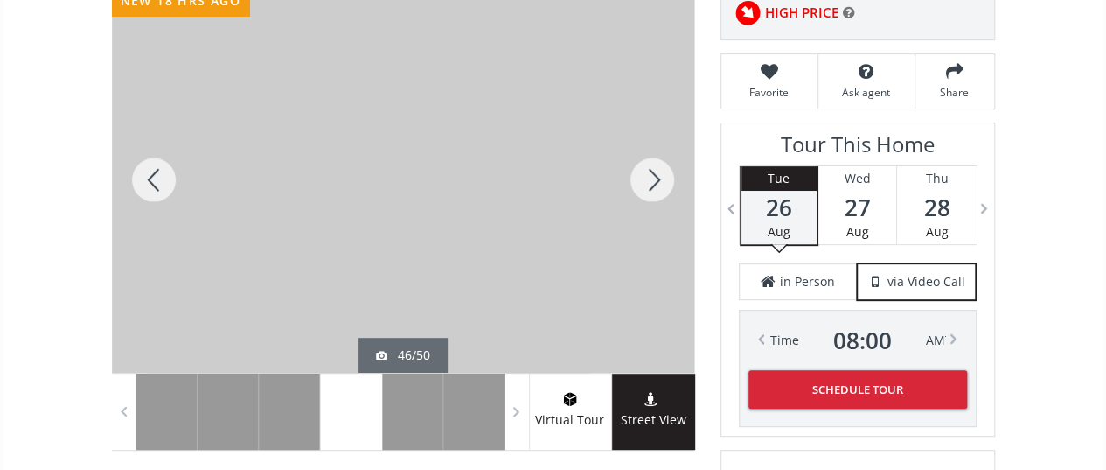
click at [151, 174] on div at bounding box center [154, 180] width 84 height 386
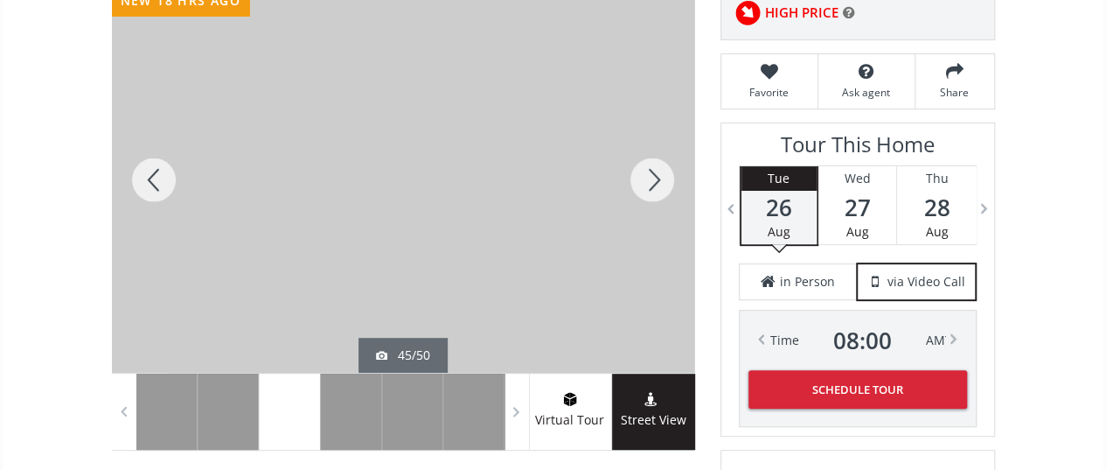
click at [151, 174] on div at bounding box center [154, 180] width 84 height 386
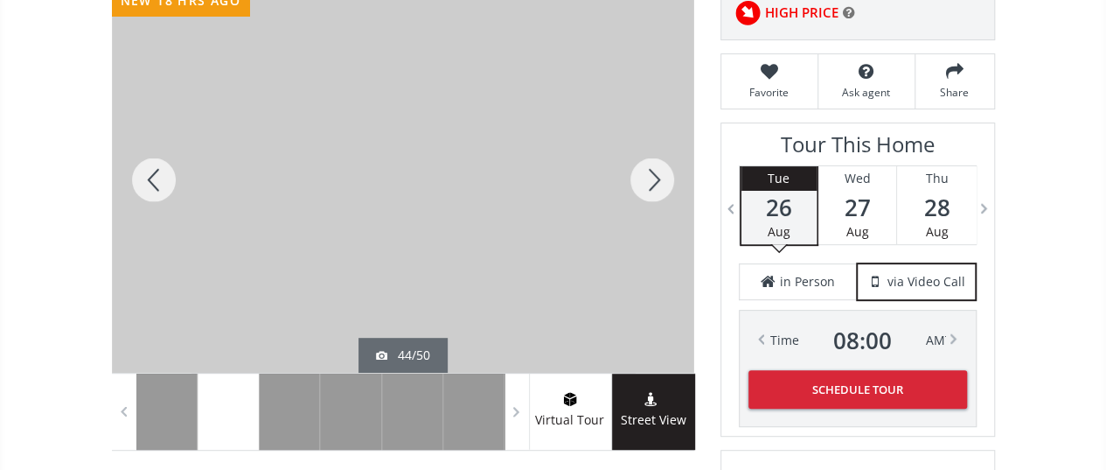
click at [151, 174] on div at bounding box center [154, 180] width 84 height 386
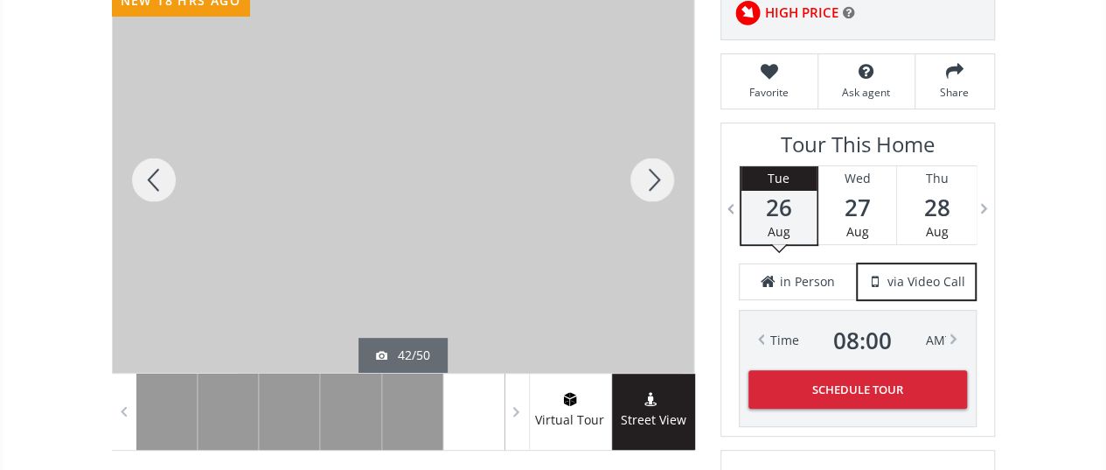
click at [150, 171] on div at bounding box center [154, 180] width 84 height 386
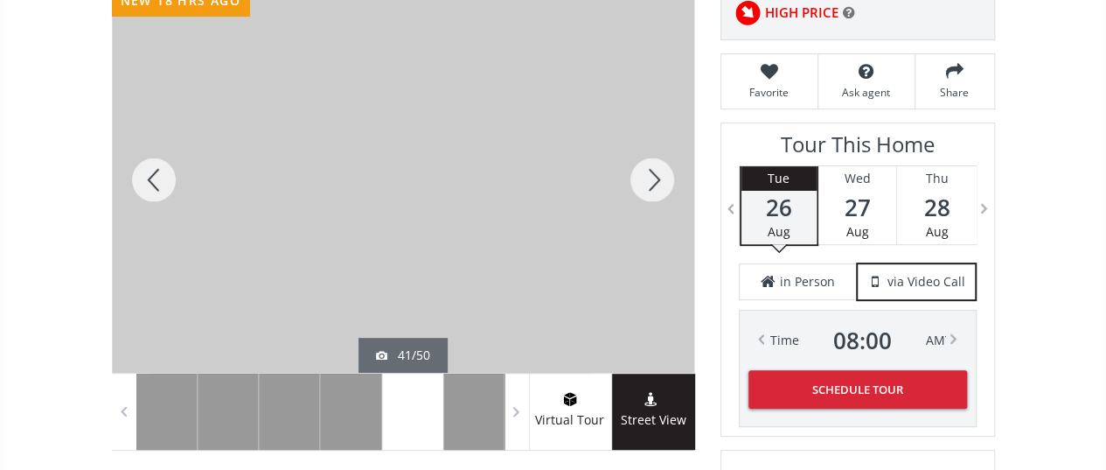
click at [656, 176] on div at bounding box center [652, 180] width 84 height 386
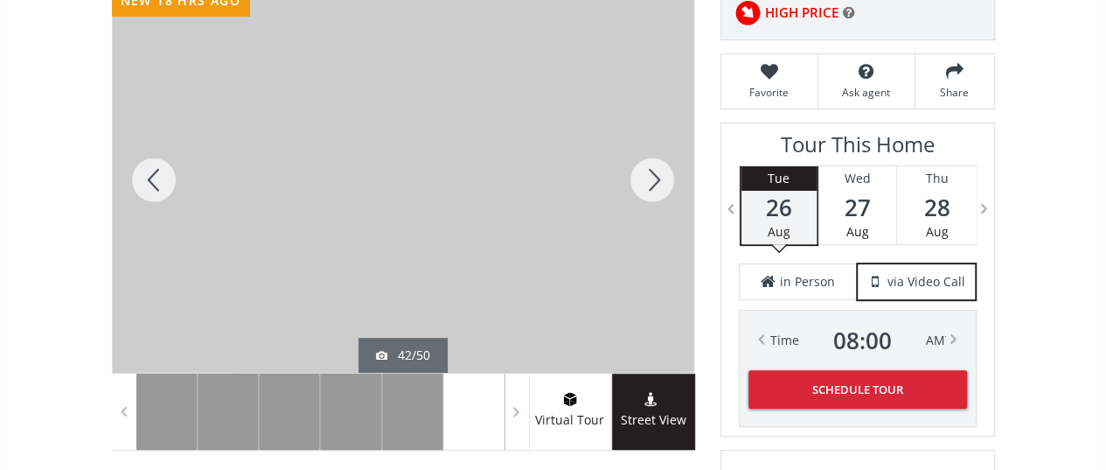
click at [656, 176] on div at bounding box center [652, 180] width 84 height 386
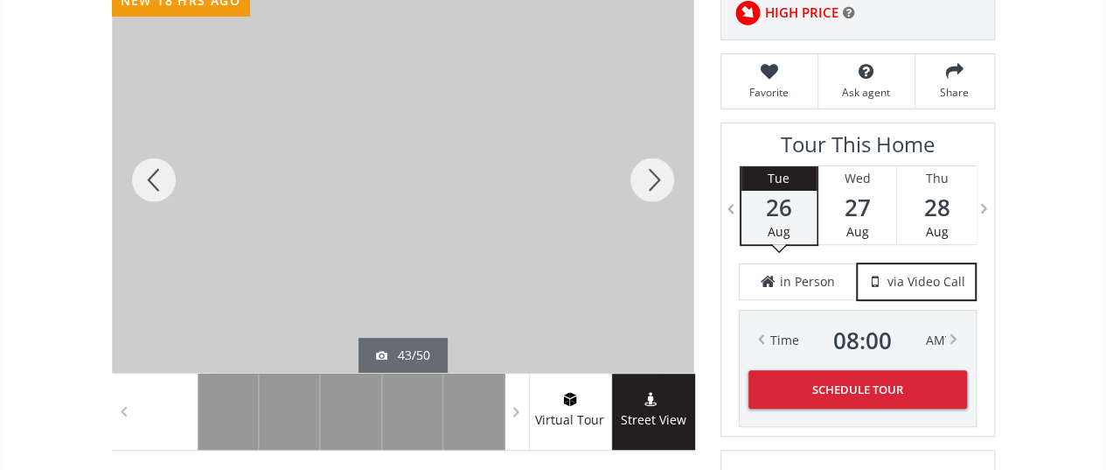
click at [656, 176] on div at bounding box center [652, 180] width 84 height 386
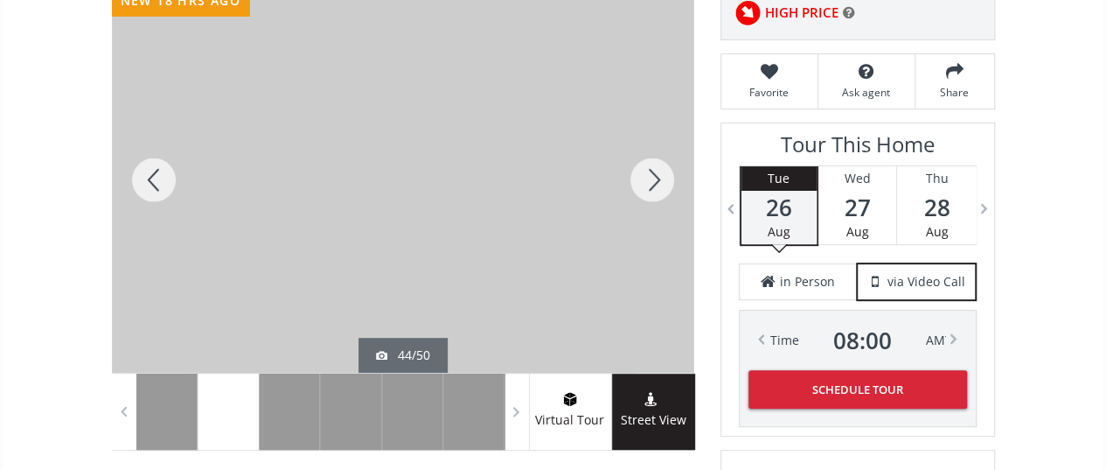
click at [656, 176] on div at bounding box center [652, 180] width 84 height 386
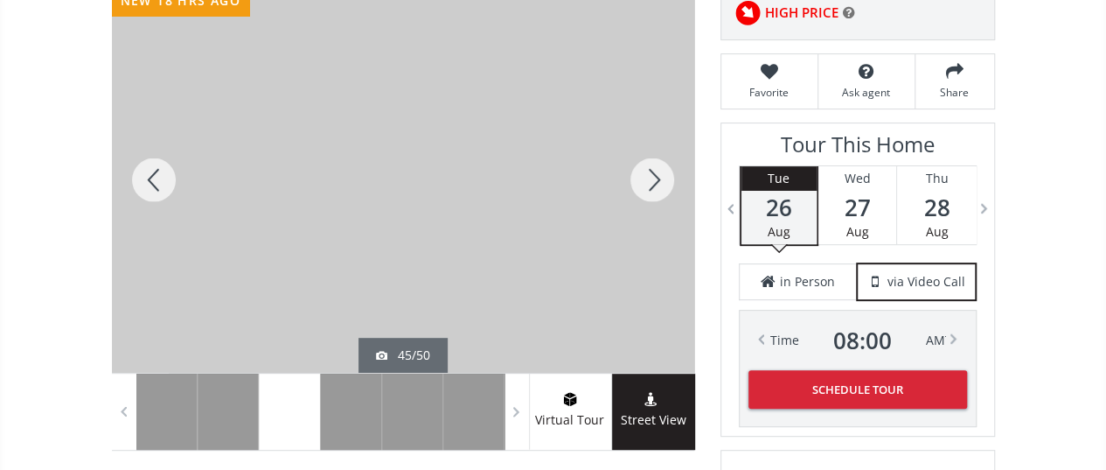
click at [164, 174] on div at bounding box center [154, 180] width 84 height 386
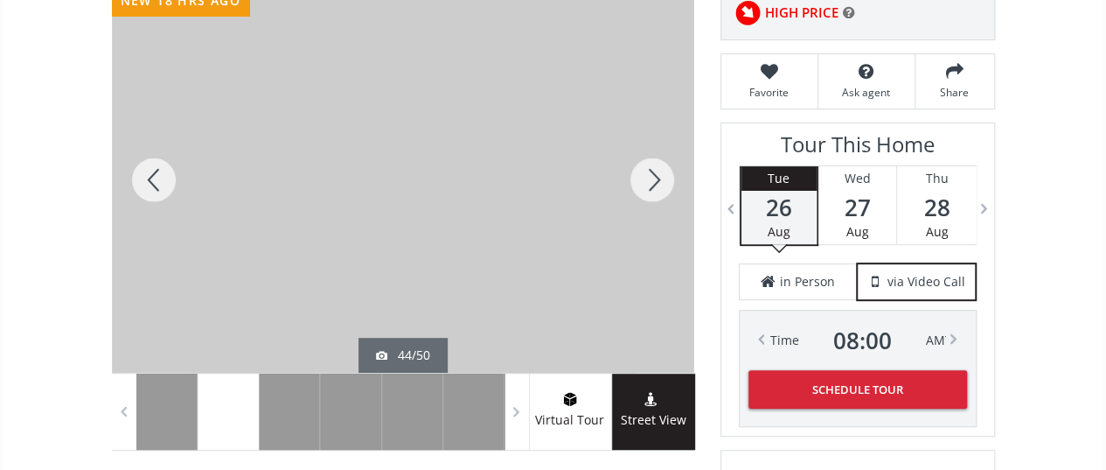
click at [651, 170] on div at bounding box center [652, 180] width 84 height 386
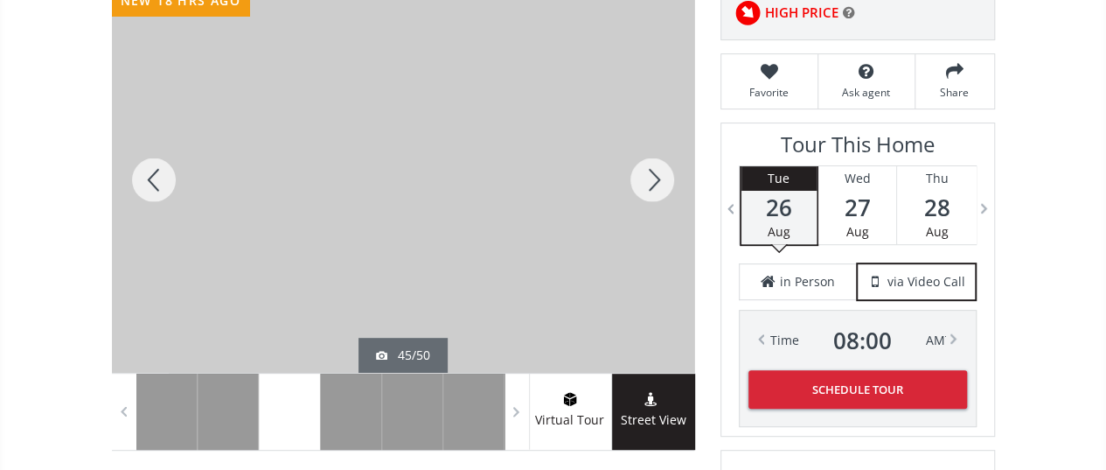
click at [651, 170] on div at bounding box center [652, 180] width 84 height 386
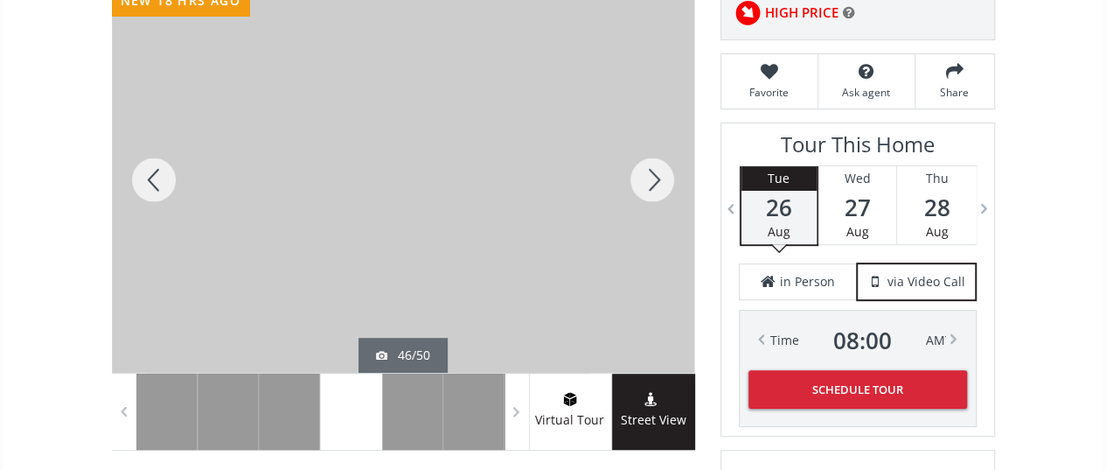
click at [651, 170] on div at bounding box center [652, 180] width 84 height 386
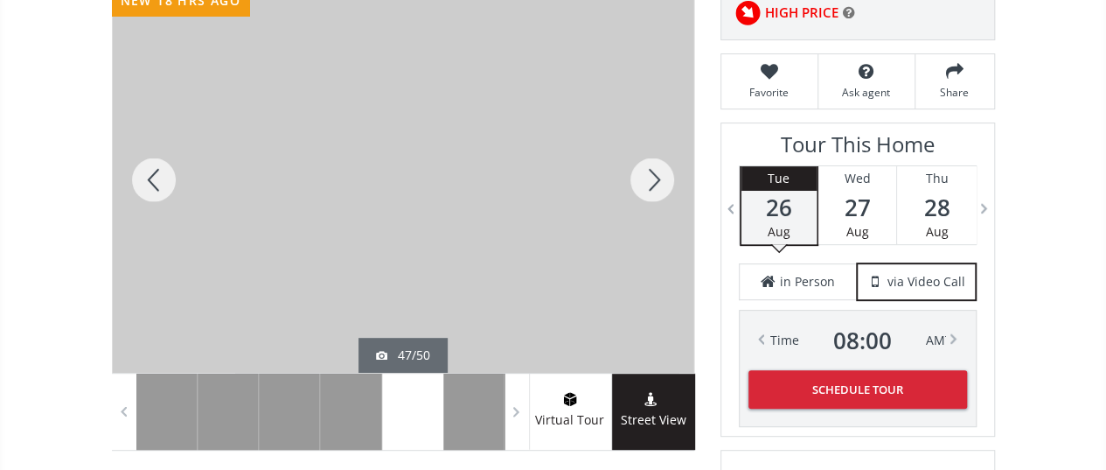
click at [651, 170] on div at bounding box center [652, 180] width 84 height 386
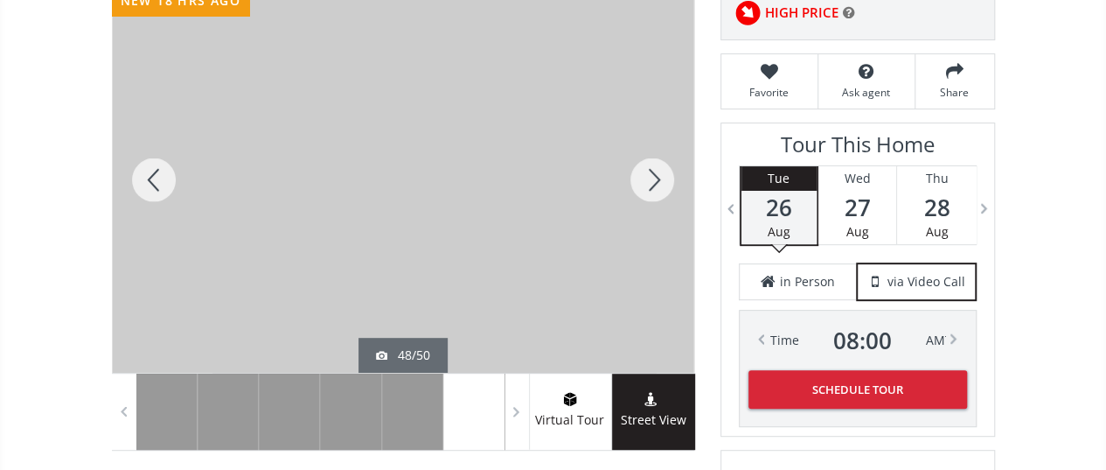
click at [651, 170] on div at bounding box center [652, 180] width 84 height 386
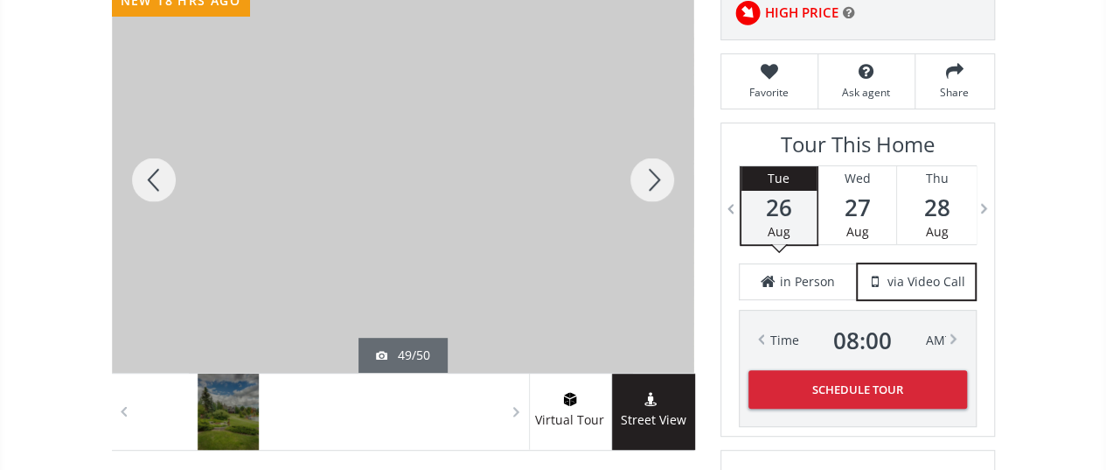
click at [651, 170] on div at bounding box center [652, 180] width 84 height 386
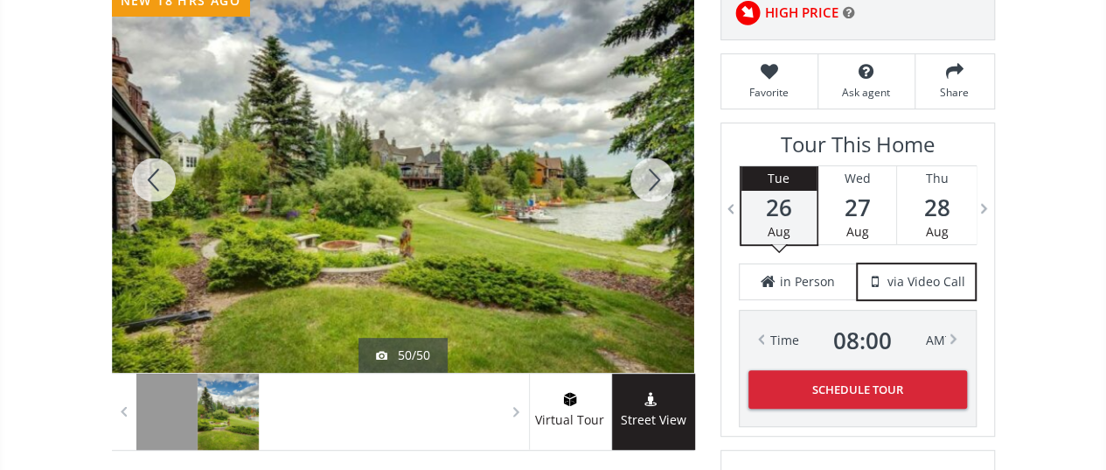
click at [149, 179] on div at bounding box center [154, 180] width 84 height 386
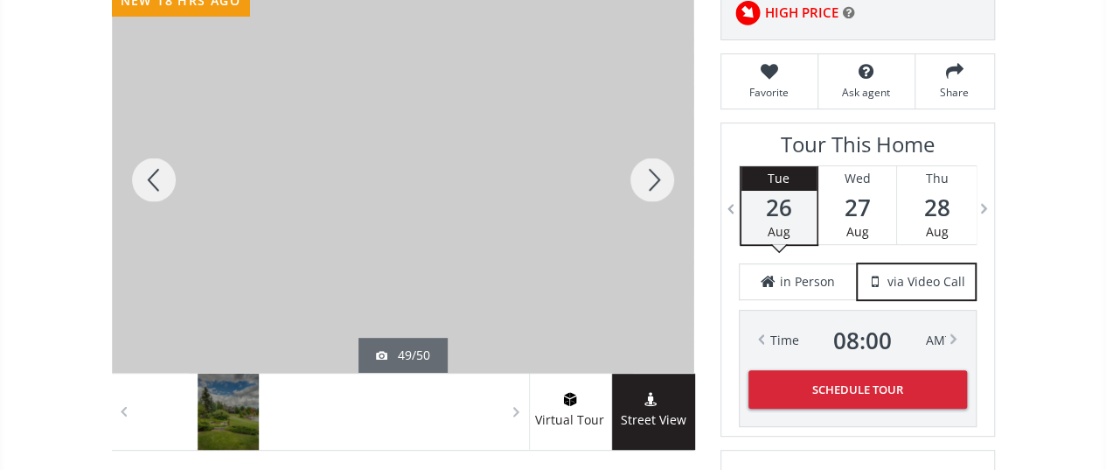
click at [647, 180] on div at bounding box center [652, 180] width 84 height 386
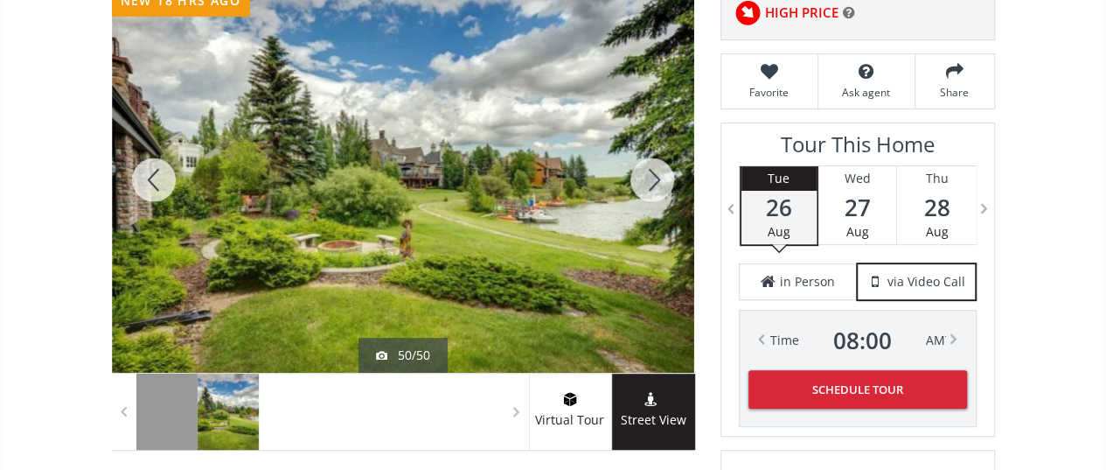
click at [647, 180] on div at bounding box center [652, 180] width 84 height 386
